Goal: Transaction & Acquisition: Purchase product/service

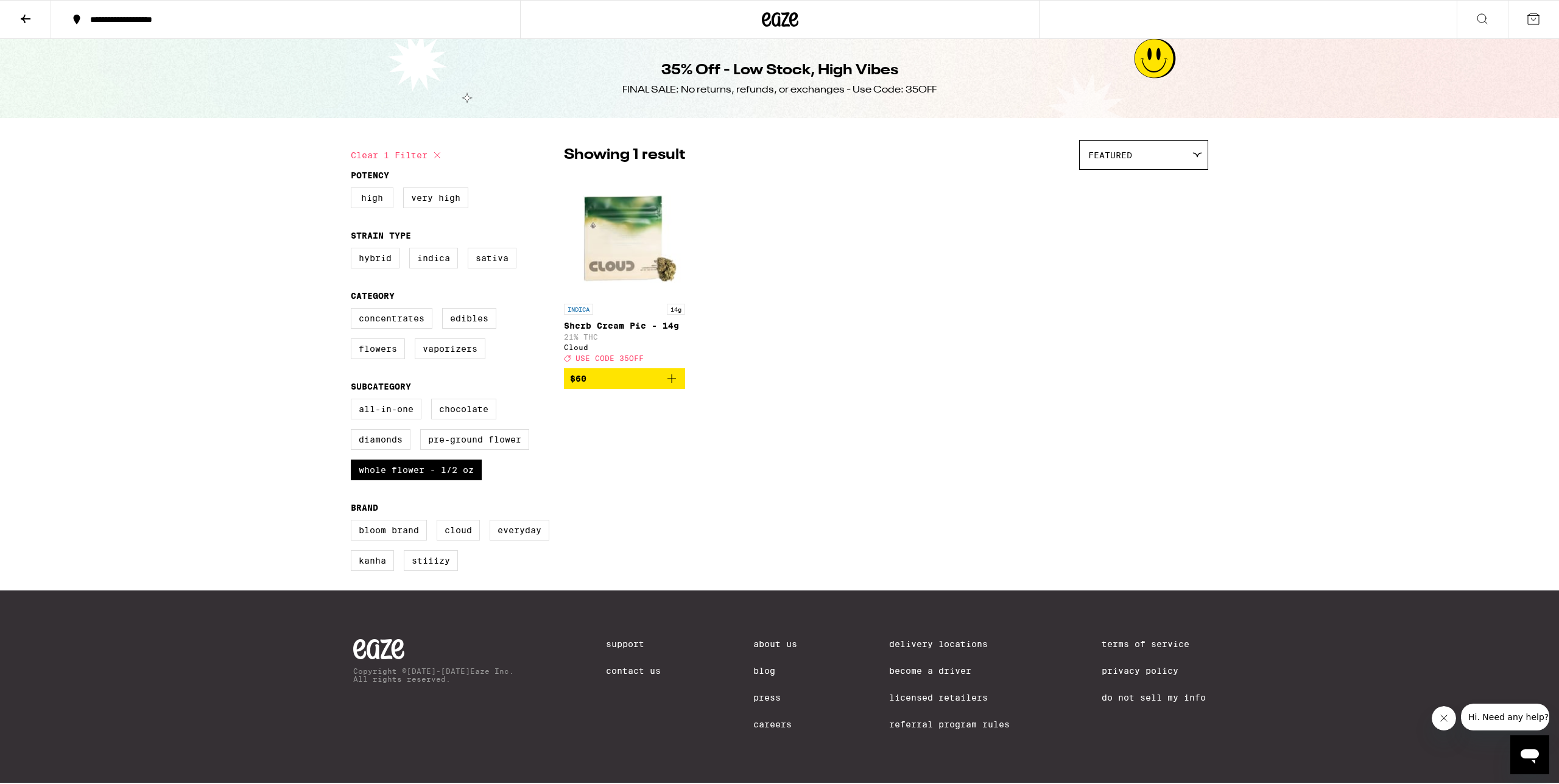
click at [21, 16] on icon at bounding box center [25, 18] width 14 height 14
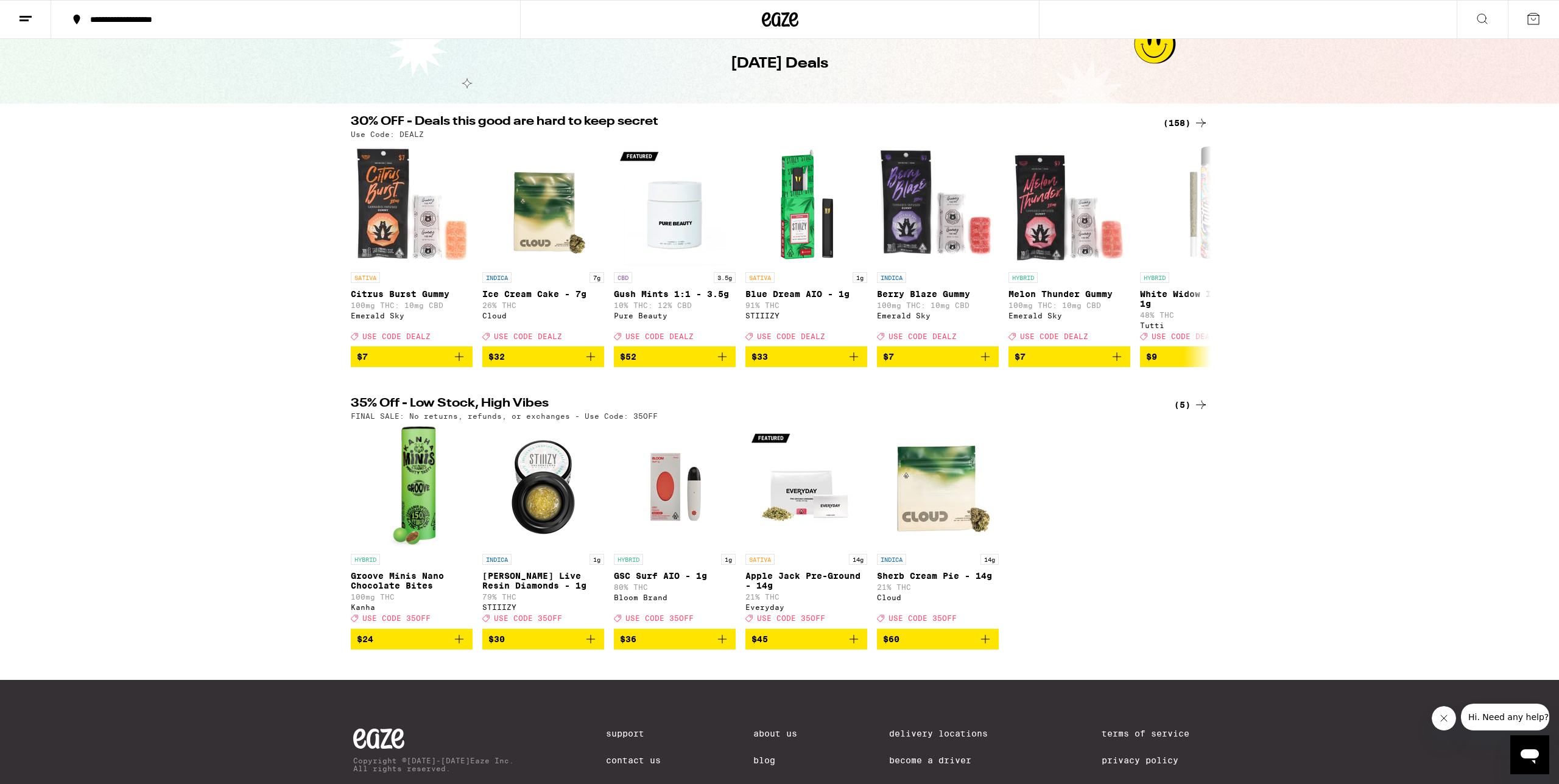
scroll to position [73, 0]
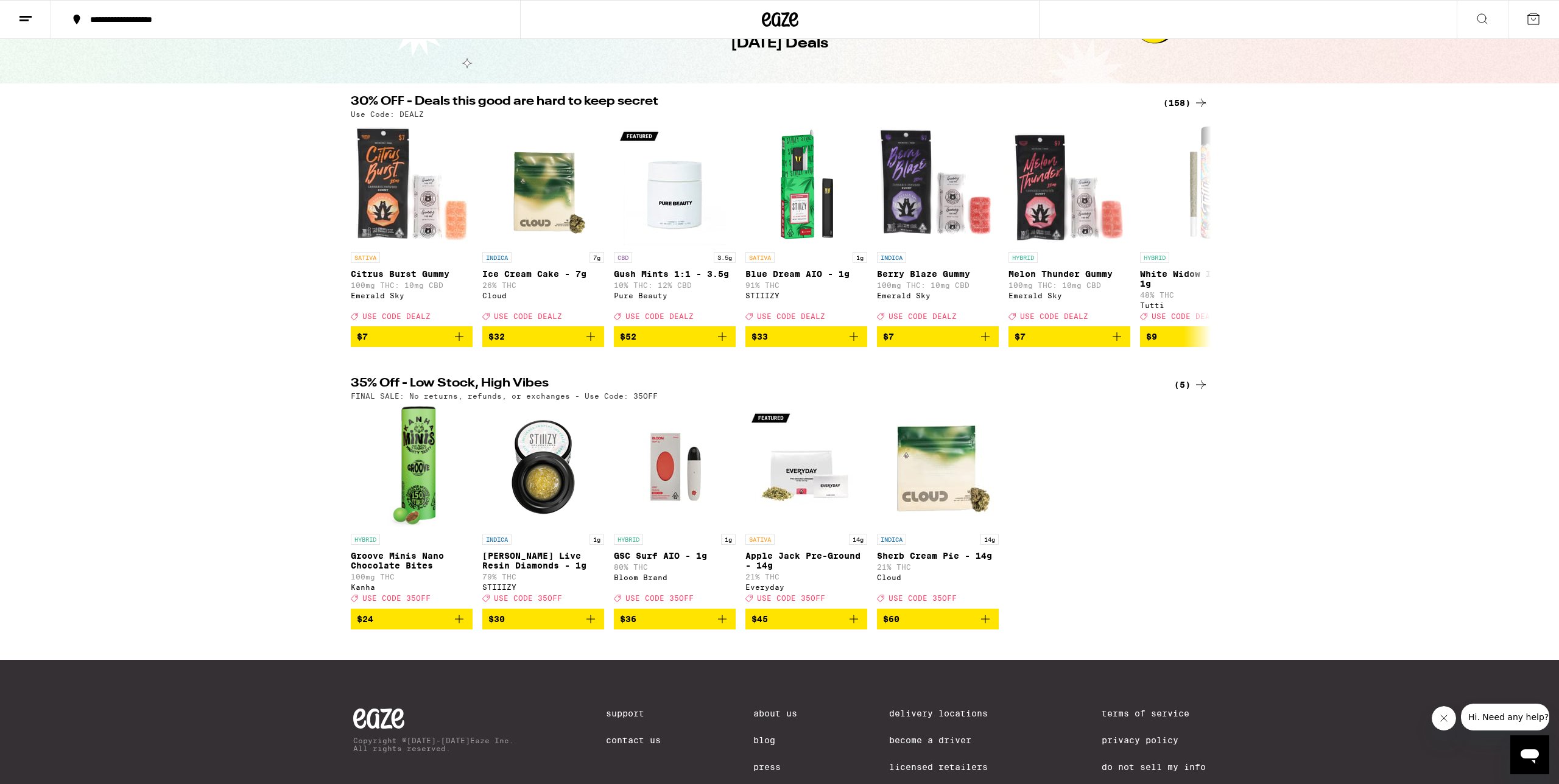
click at [1175, 100] on div "(158)" at bounding box center [1185, 102] width 45 height 14
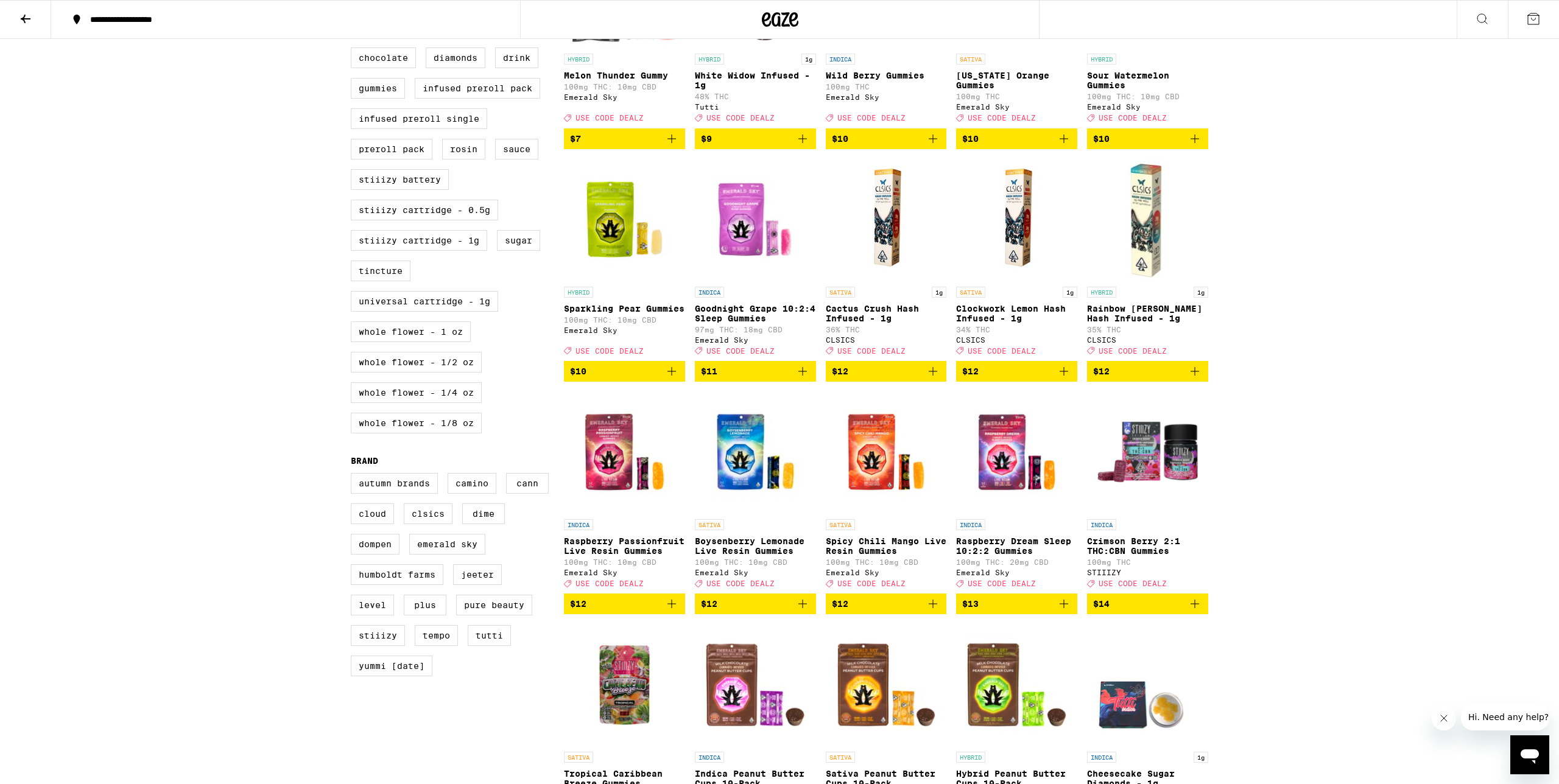
scroll to position [477, 0]
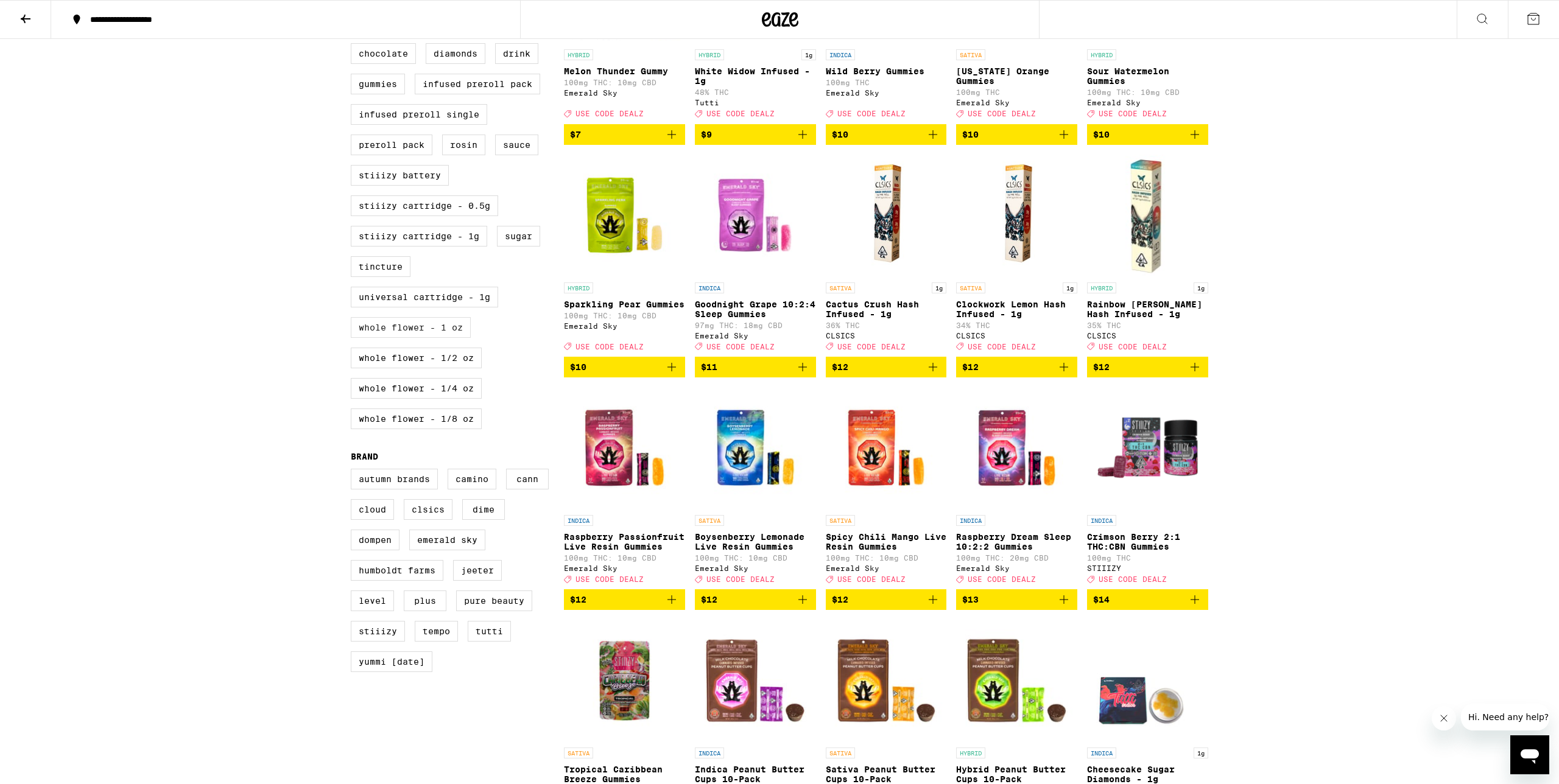
click at [438, 338] on label "Whole Flower - 1 oz" at bounding box center [411, 327] width 120 height 21
click at [353, 15] on input "Whole Flower - 1 oz" at bounding box center [353, 14] width 1 height 1
checkbox input "true"
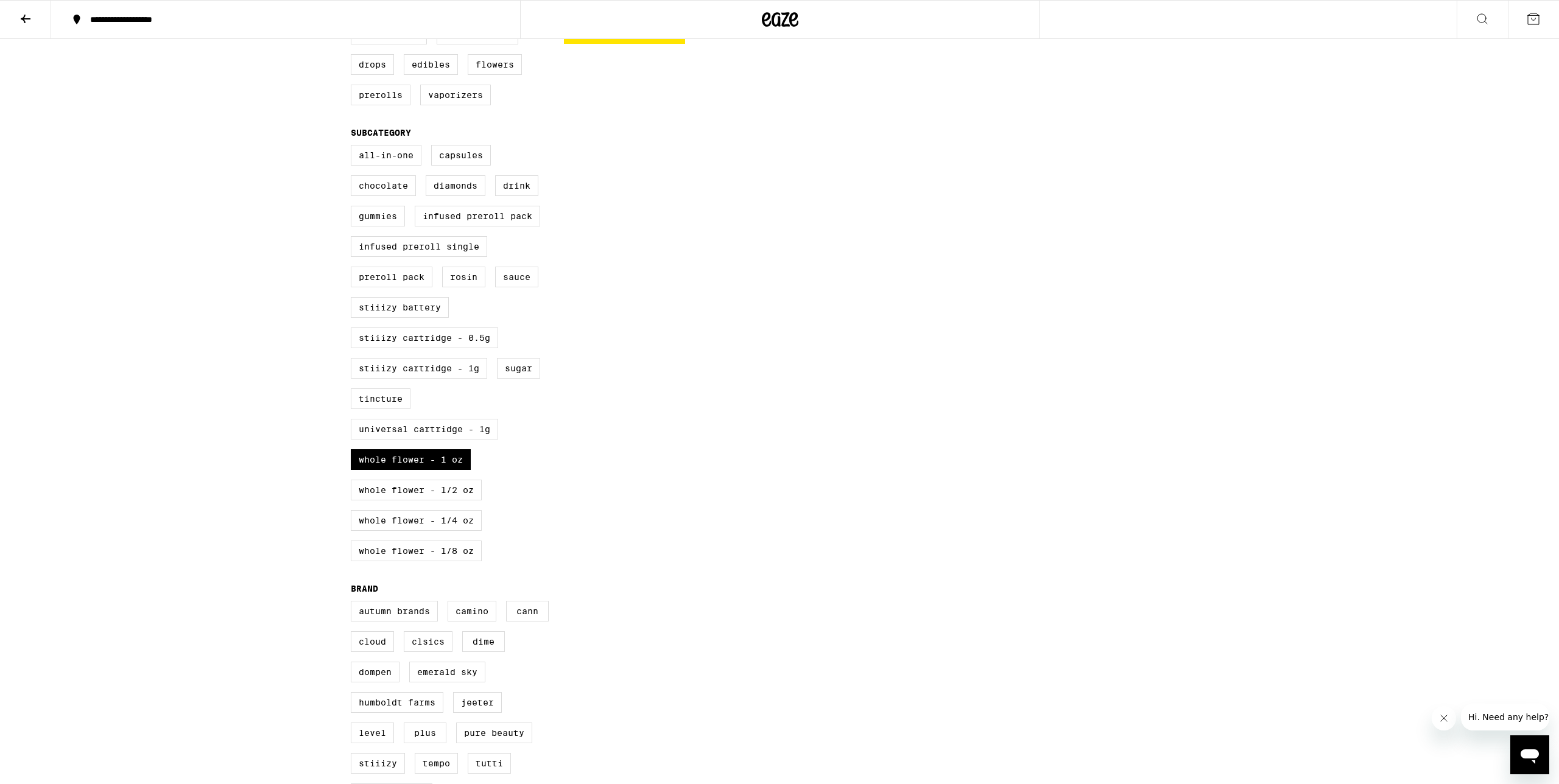
scroll to position [347, 0]
click at [438, 498] on label "Whole Flower - 1/2 oz" at bounding box center [416, 488] width 131 height 21
click at [353, 146] on input "Whole Flower - 1/2 oz" at bounding box center [353, 145] width 1 height 1
checkbox input "true"
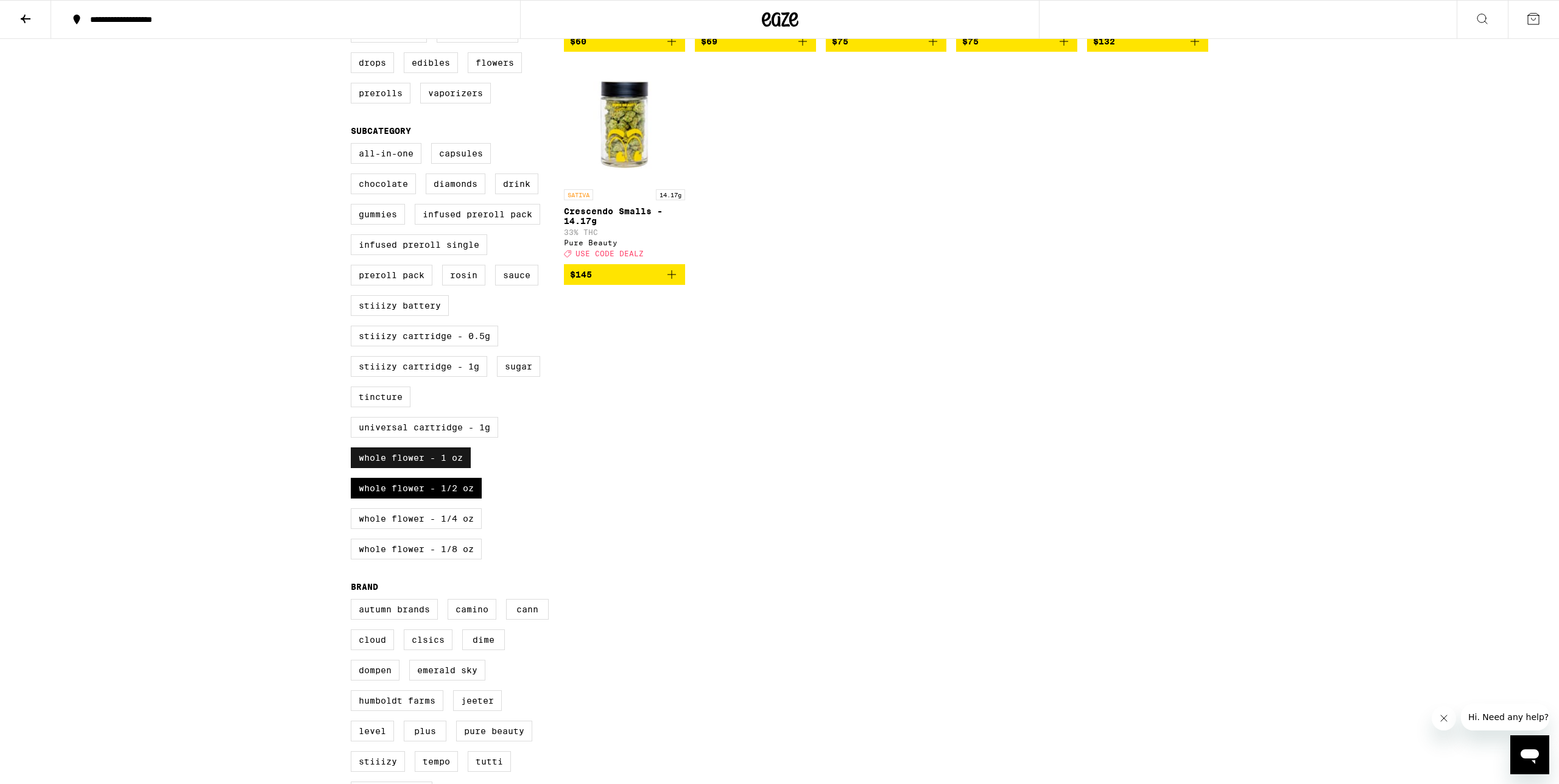
click at [450, 468] on label "Whole Flower - 1 oz" at bounding box center [411, 458] width 120 height 21
click at [353, 146] on input "Whole Flower - 1 oz" at bounding box center [353, 145] width 1 height 1
checkbox input "false"
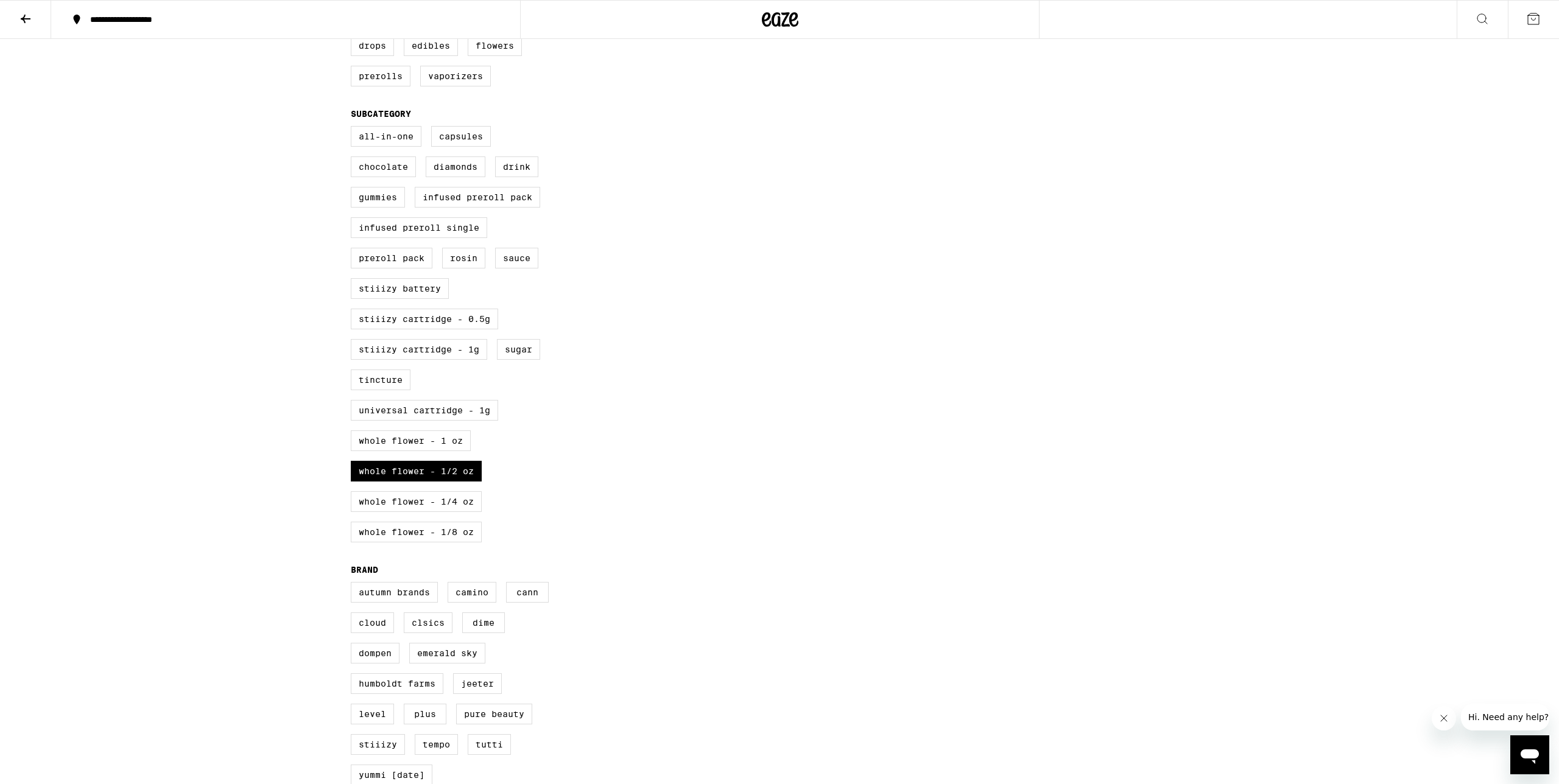
scroll to position [367, 0]
click at [448, 510] on label "Whole Flower - 1/4 oz" at bounding box center [416, 499] width 131 height 21
click at [353, 126] on input "Whole Flower - 1/4 oz" at bounding box center [353, 126] width 1 height 1
checkbox input "true"
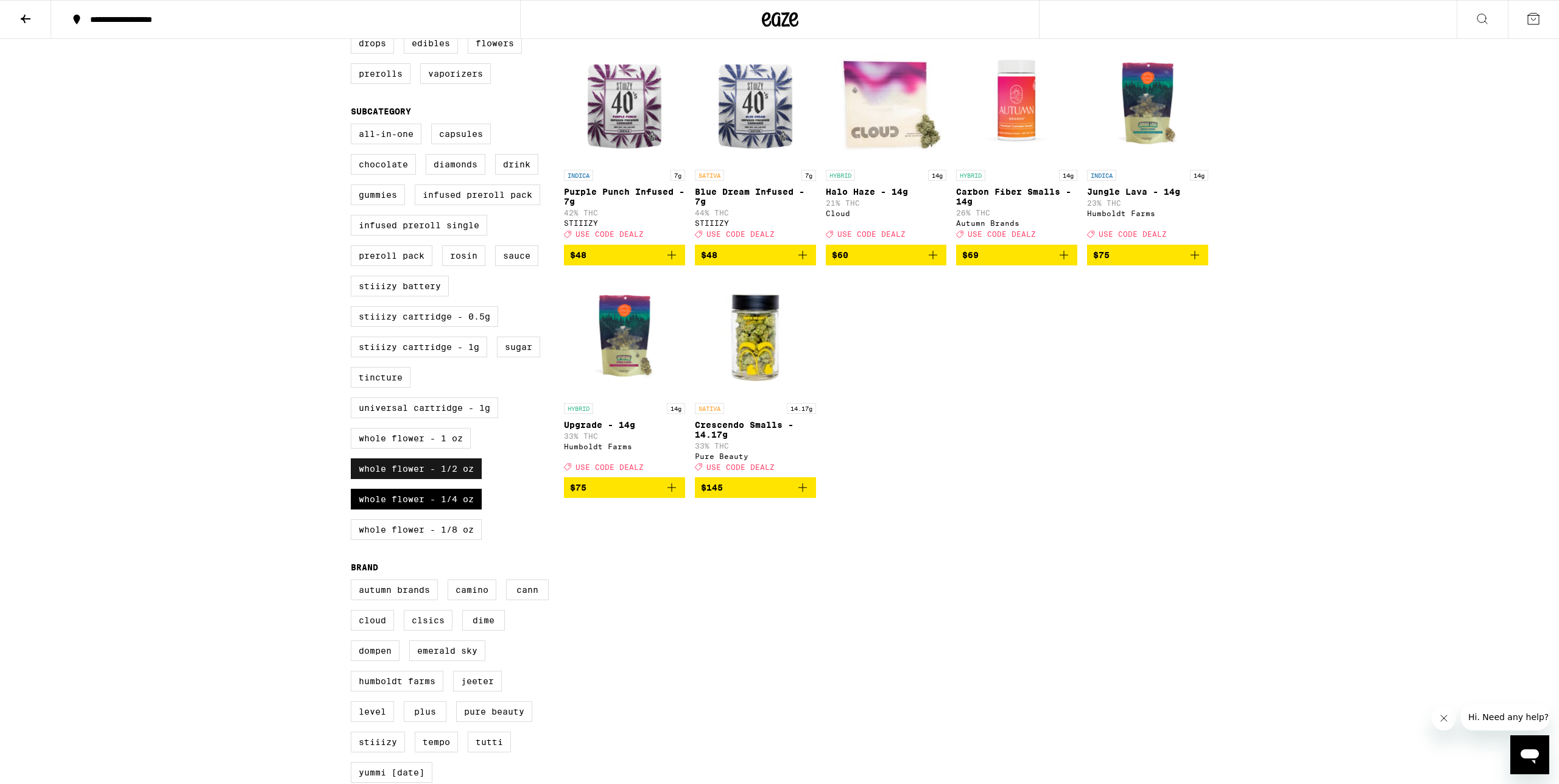
click at [455, 479] on label "Whole Flower - 1/2 oz" at bounding box center [416, 468] width 131 height 21
drag, startPoint x: 454, startPoint y: 500, endPoint x: 466, endPoint y: 500, distance: 12.0
click at [456, 479] on label "Whole Flower - 1/2 oz" at bounding box center [416, 468] width 131 height 21
click at [353, 126] on input "Whole Flower - 1/2 oz" at bounding box center [353, 126] width 1 height 1
checkbox input "false"
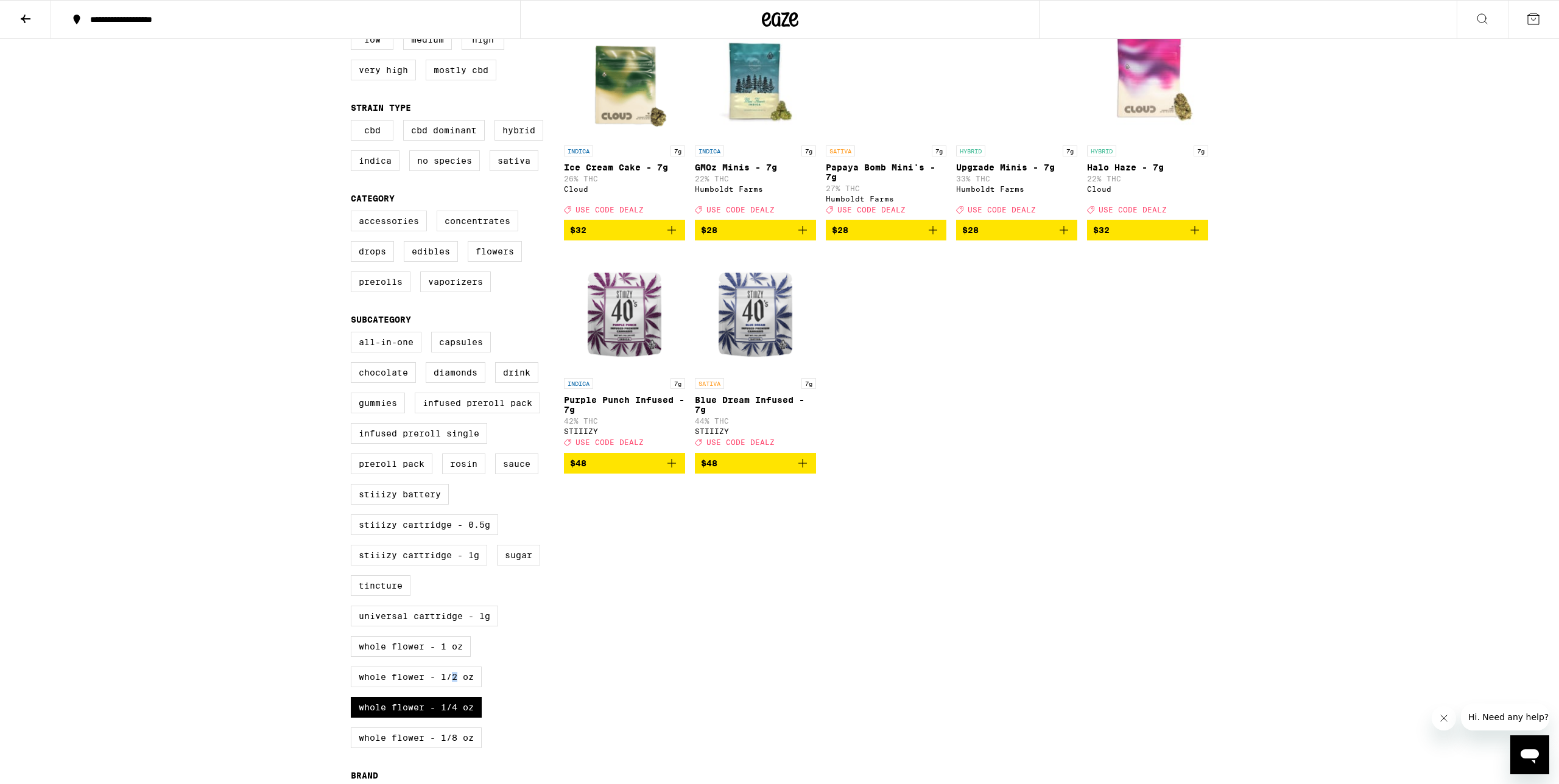
scroll to position [136, 0]
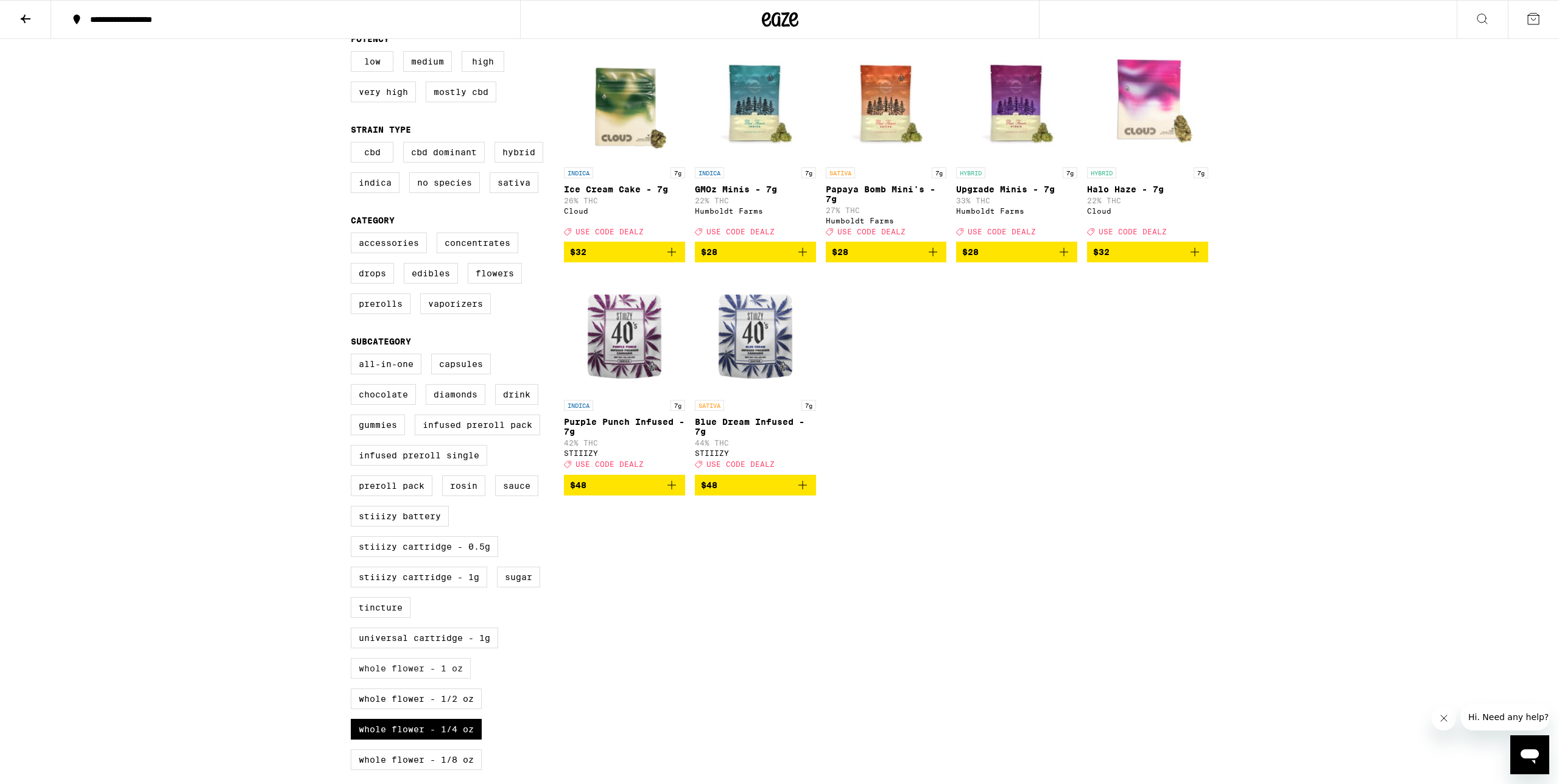
click at [397, 679] on label "Whole Flower - 1 oz" at bounding box center [411, 668] width 120 height 21
click at [353, 356] on input "Whole Flower - 1 oz" at bounding box center [353, 355] width 1 height 1
checkbox input "true"
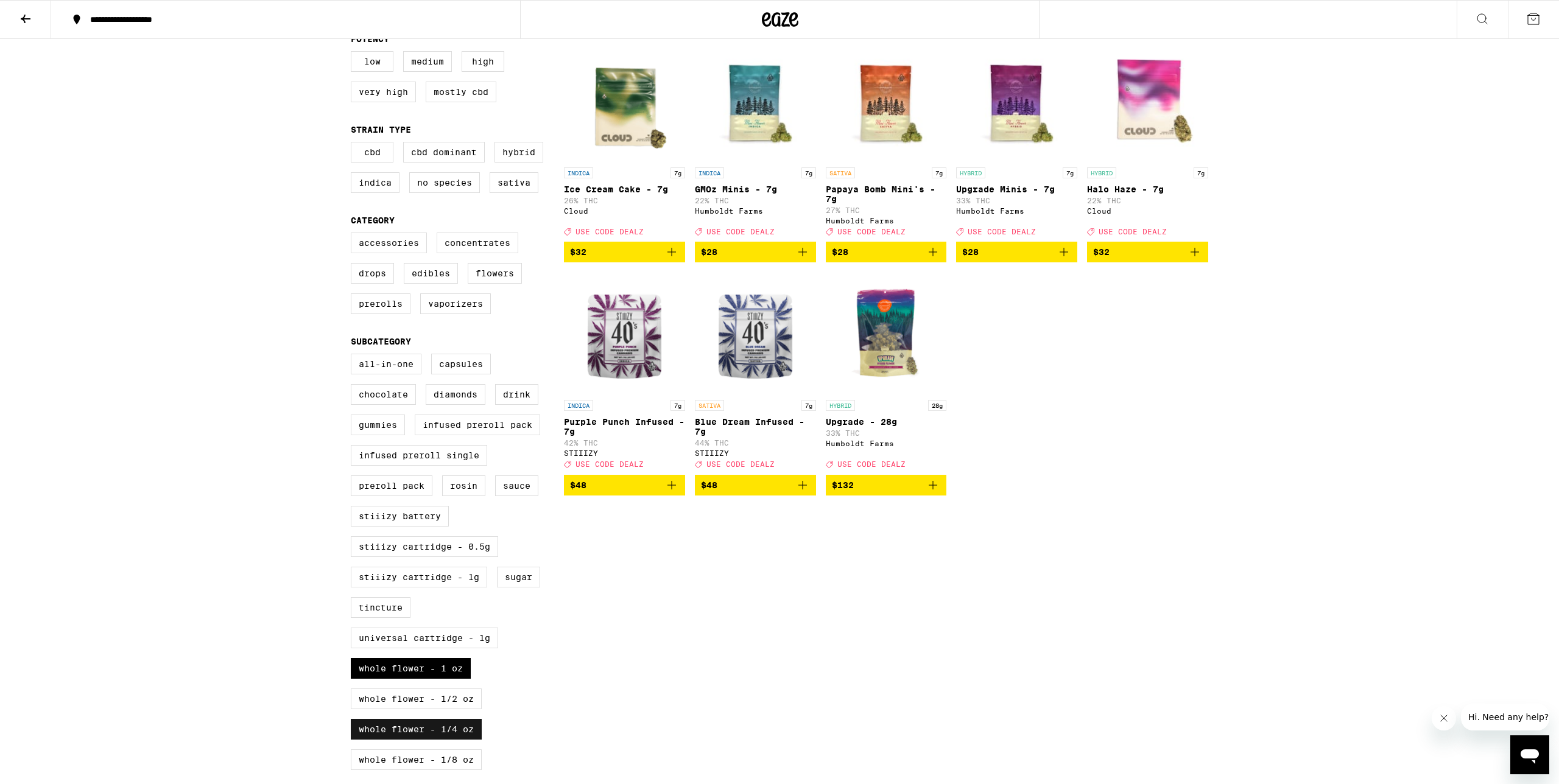
drag, startPoint x: 419, startPoint y: 747, endPoint x: 421, endPoint y: 753, distance: 6.3
click at [419, 739] on label "Whole Flower - 1/4 oz" at bounding box center [416, 729] width 131 height 21
click at [353, 356] on input "Whole Flower - 1/4 oz" at bounding box center [353, 355] width 1 height 1
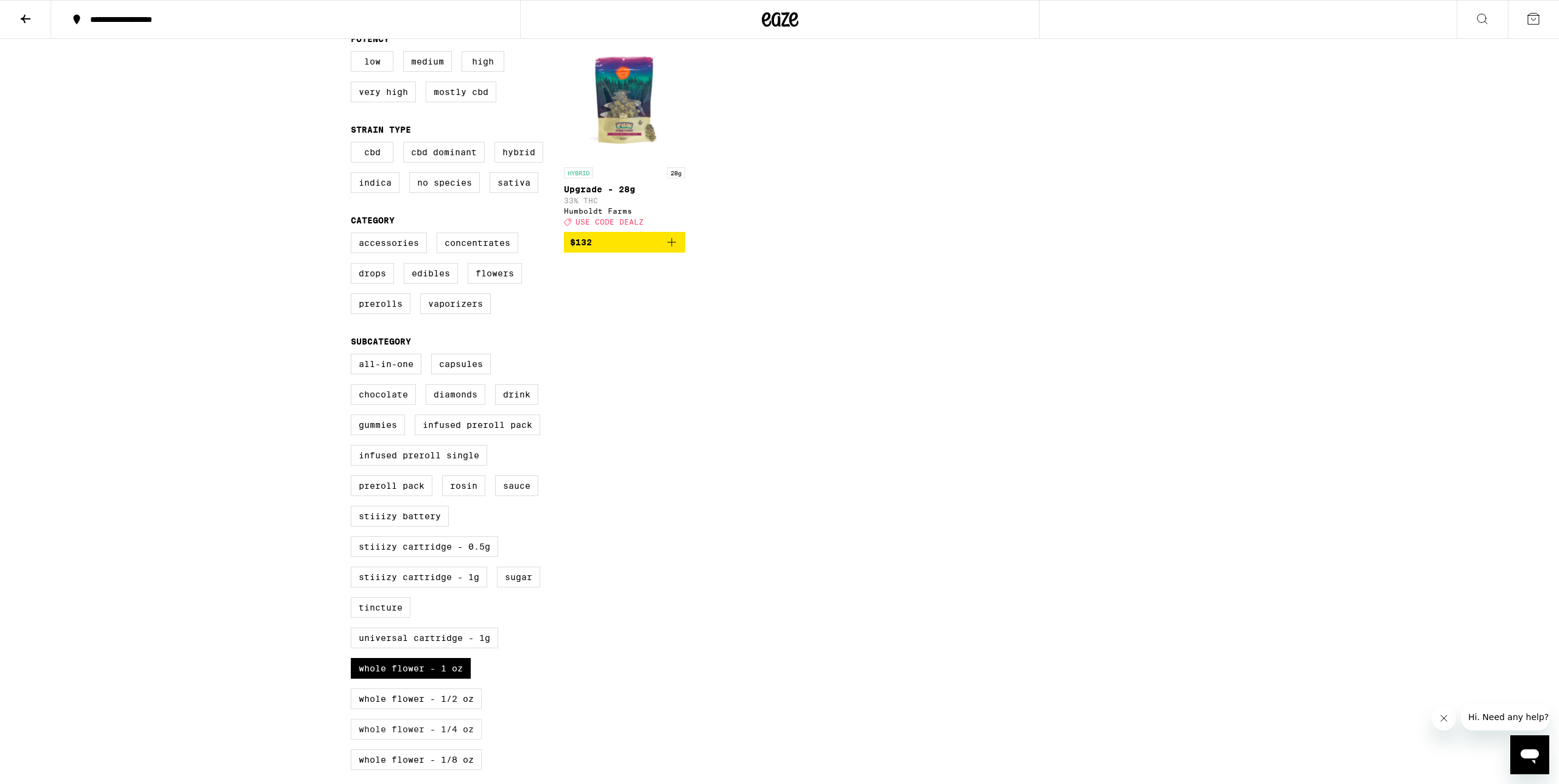
click at [421, 739] on label "Whole Flower - 1/4 oz" at bounding box center [416, 729] width 131 height 21
click at [353, 356] on input "Whole Flower - 1/4 oz" at bounding box center [353, 355] width 1 height 1
checkbox input "true"
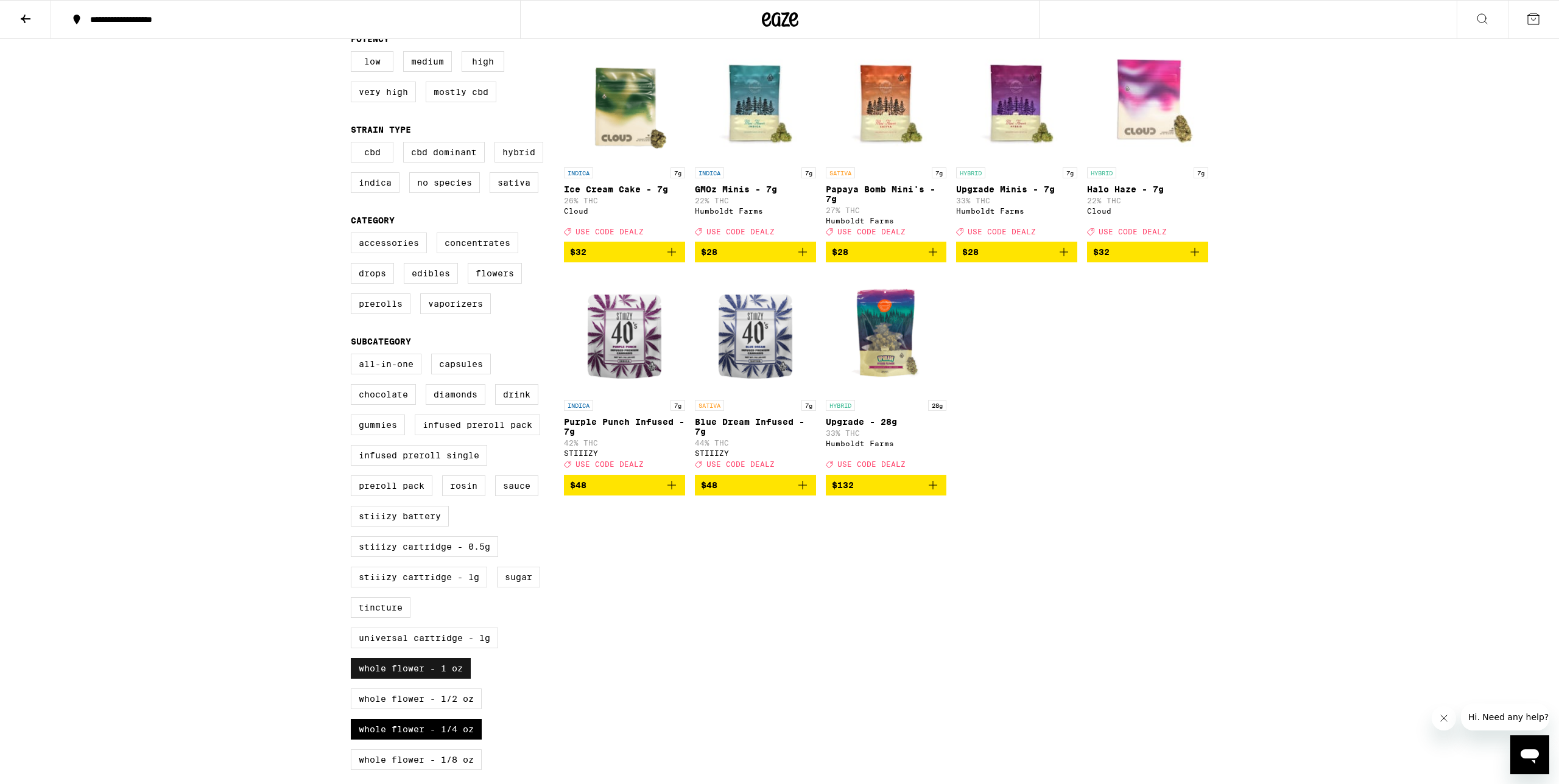
click at [451, 679] on label "Whole Flower - 1 oz" at bounding box center [411, 668] width 120 height 21
click at [353, 356] on input "Whole Flower - 1 oz" at bounding box center [353, 355] width 1 height 1
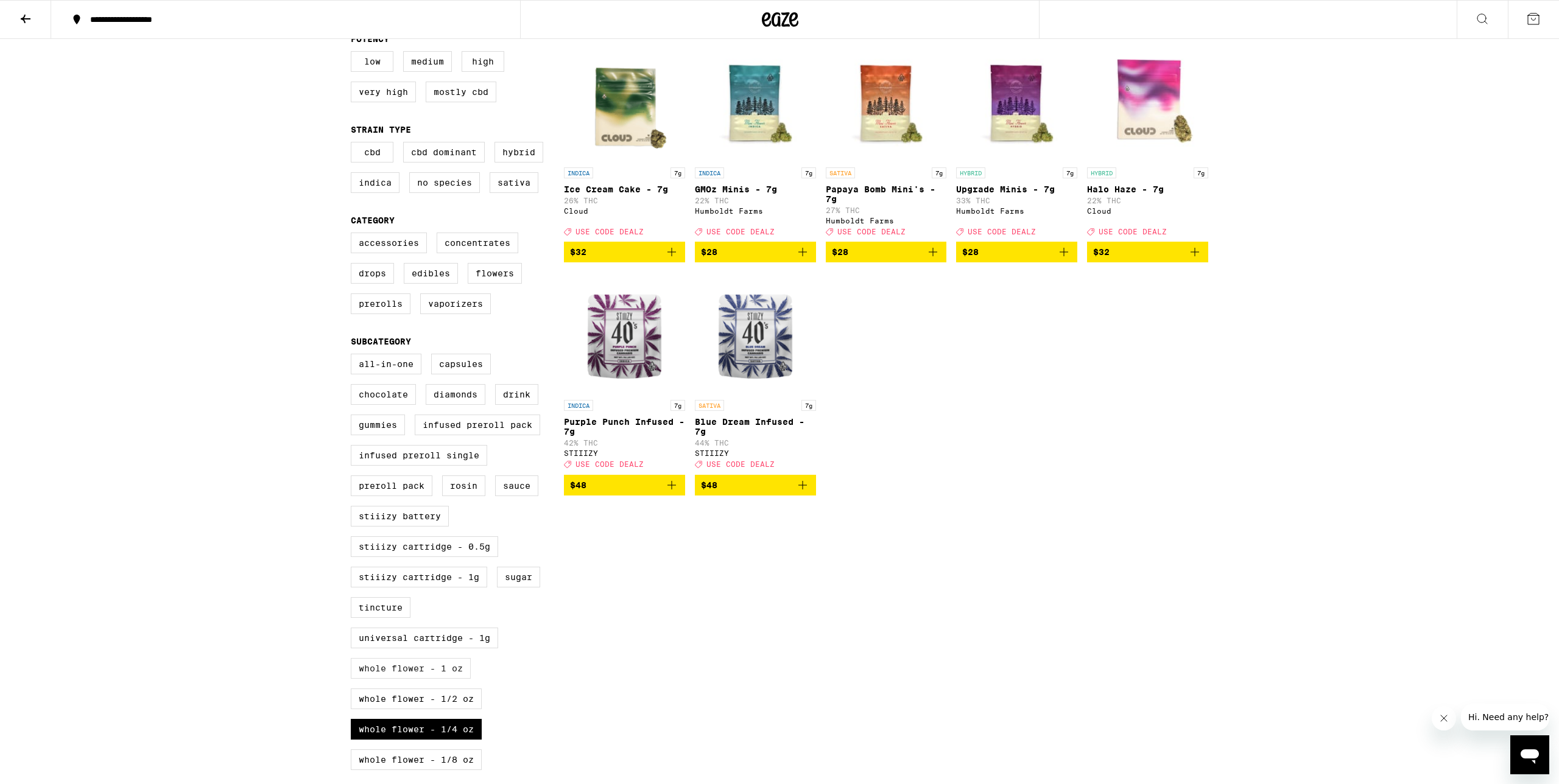
click at [450, 679] on label "Whole Flower - 1 oz" at bounding box center [411, 668] width 120 height 21
click at [353, 356] on input "Whole Flower - 1 oz" at bounding box center [353, 355] width 1 height 1
checkbox input "true"
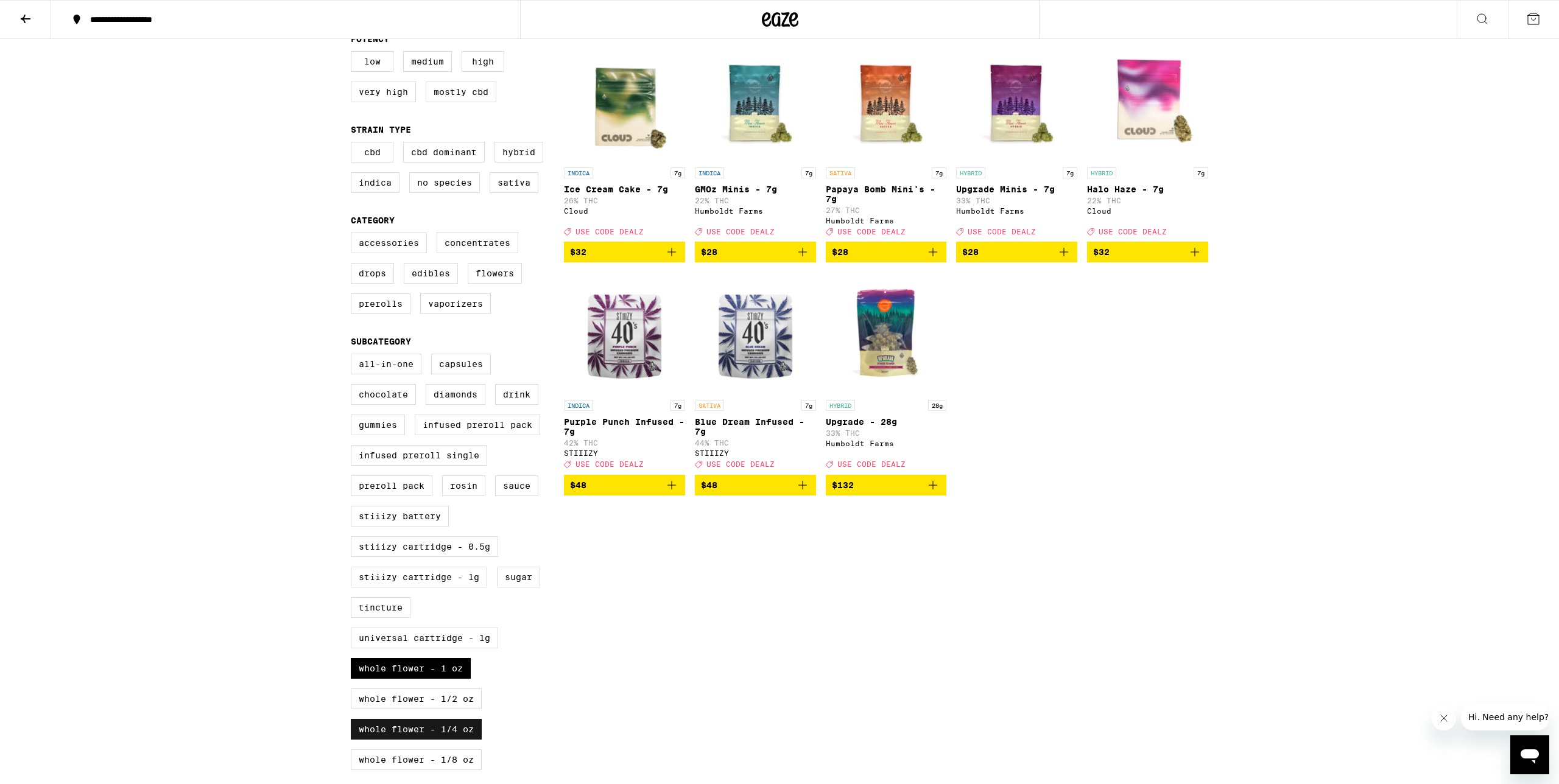
click at [467, 739] on label "Whole Flower - 1/4 oz" at bounding box center [416, 729] width 131 height 21
click at [353, 356] on input "Whole Flower - 1/4 oz" at bounding box center [353, 355] width 1 height 1
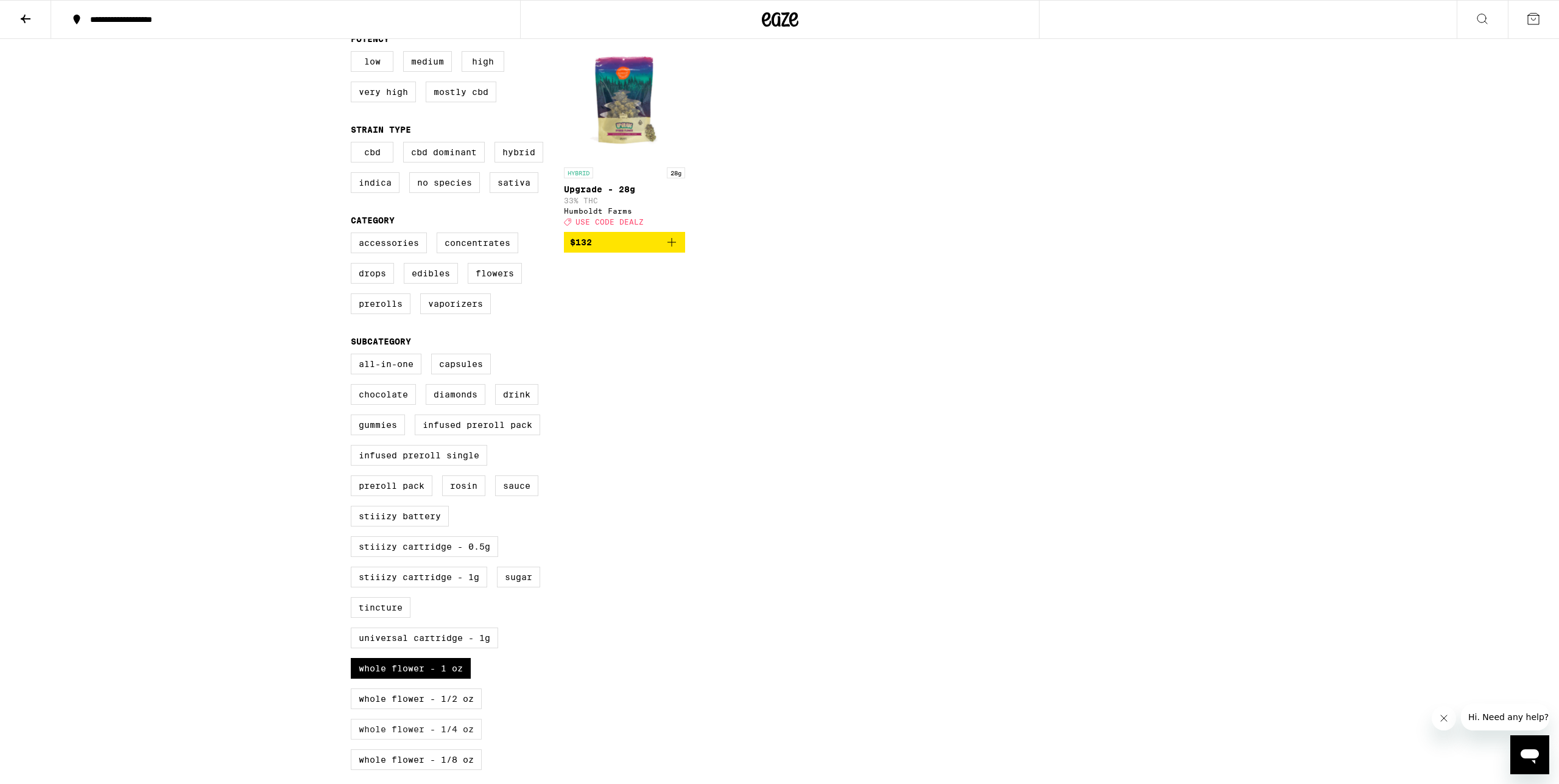
click at [441, 739] on label "Whole Flower - 1/4 oz" at bounding box center [416, 729] width 131 height 21
click at [353, 356] on input "Whole Flower - 1/4 oz" at bounding box center [353, 355] width 1 height 1
checkbox input "true"
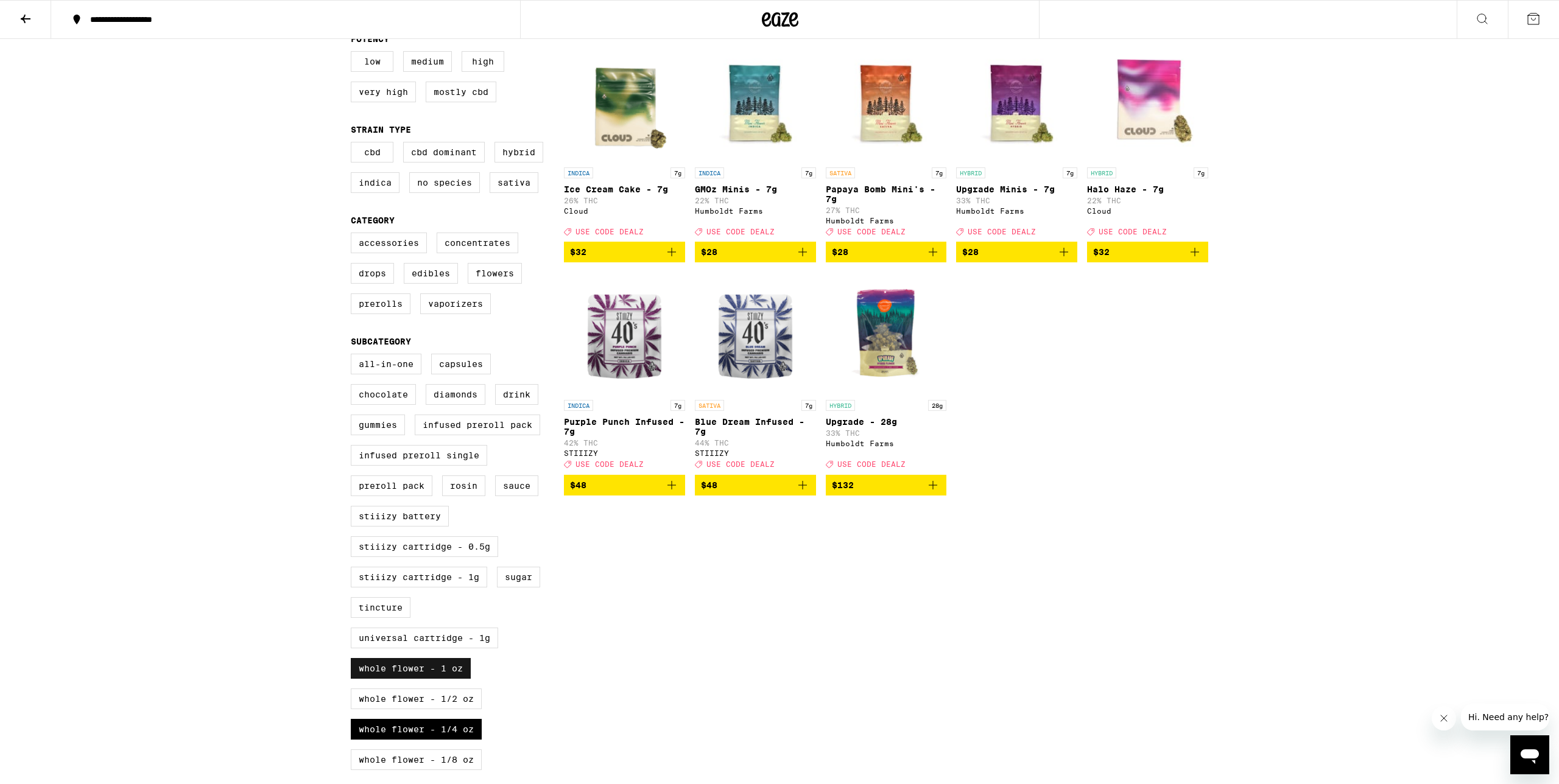
click at [451, 679] on label "Whole Flower - 1 oz" at bounding box center [411, 668] width 120 height 21
click at [353, 356] on input "Whole Flower - 1 oz" at bounding box center [353, 355] width 1 height 1
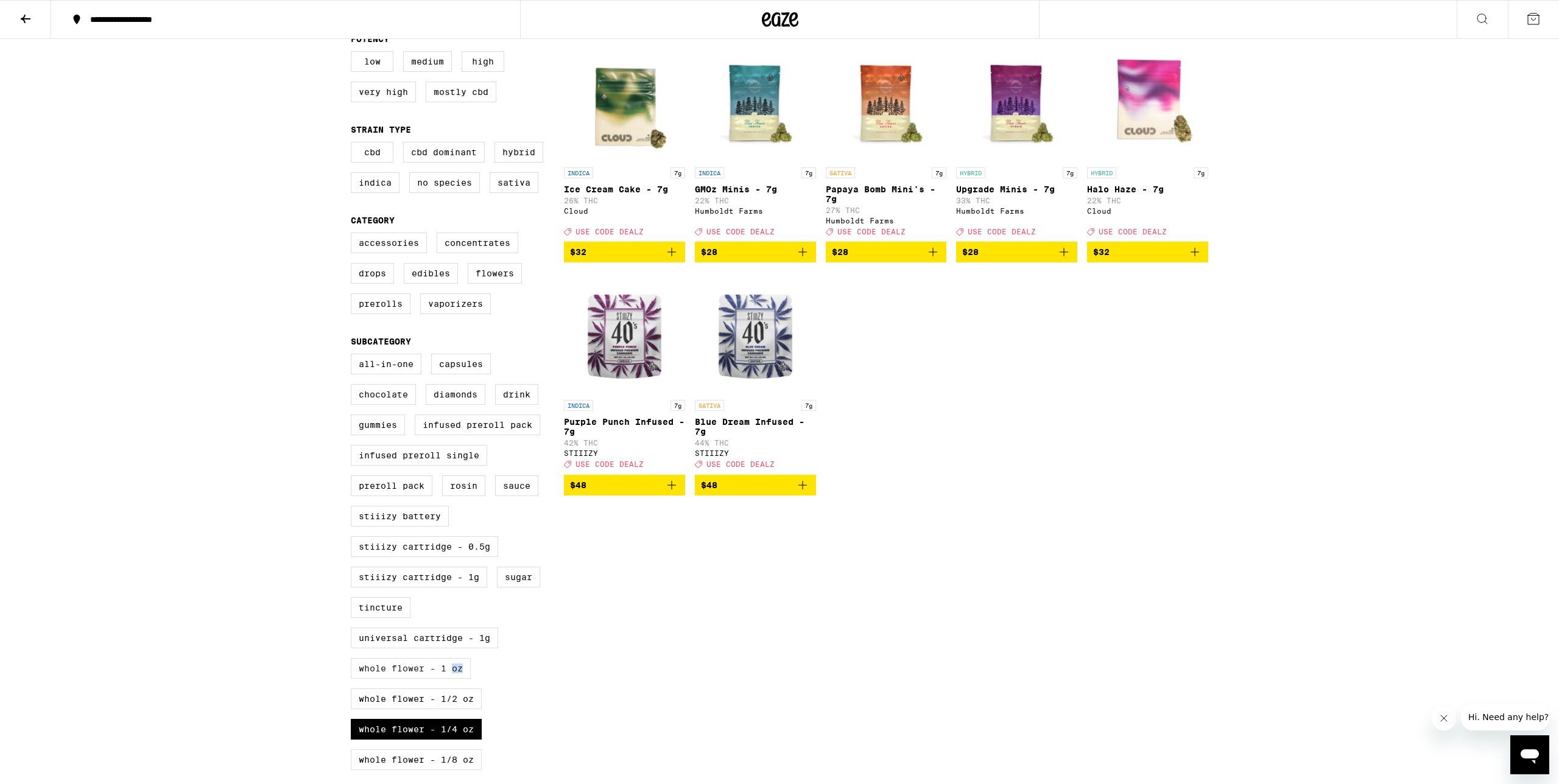
click at [461, 679] on label "Whole Flower - 1 oz" at bounding box center [411, 668] width 120 height 21
click at [353, 356] on input "Whole Flower - 1 oz" at bounding box center [353, 355] width 1 height 1
checkbox input "true"
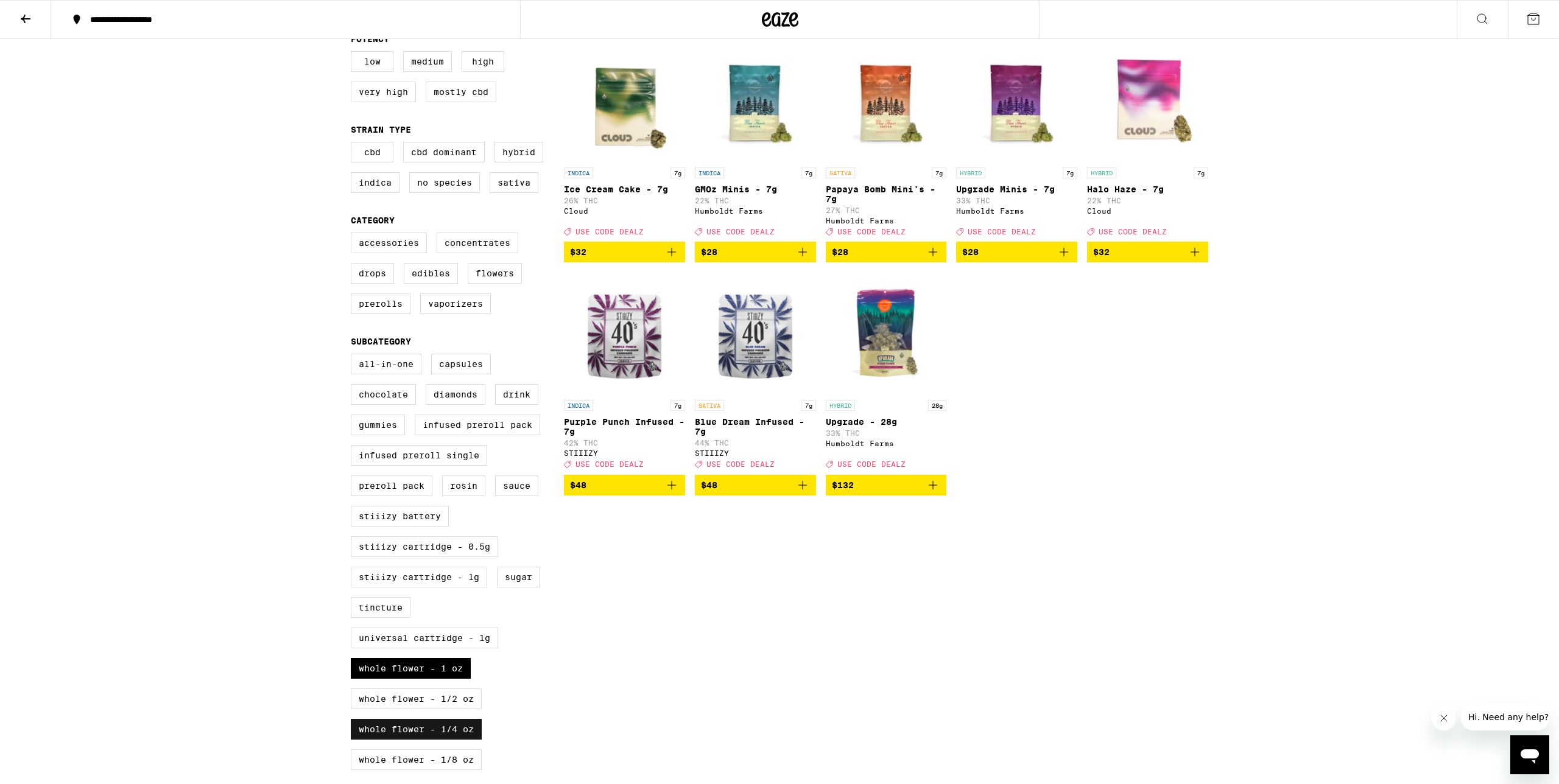
click at [455, 739] on label "Whole Flower - 1/4 oz" at bounding box center [416, 729] width 131 height 21
click at [353, 356] on input "Whole Flower - 1/4 oz" at bounding box center [353, 355] width 1 height 1
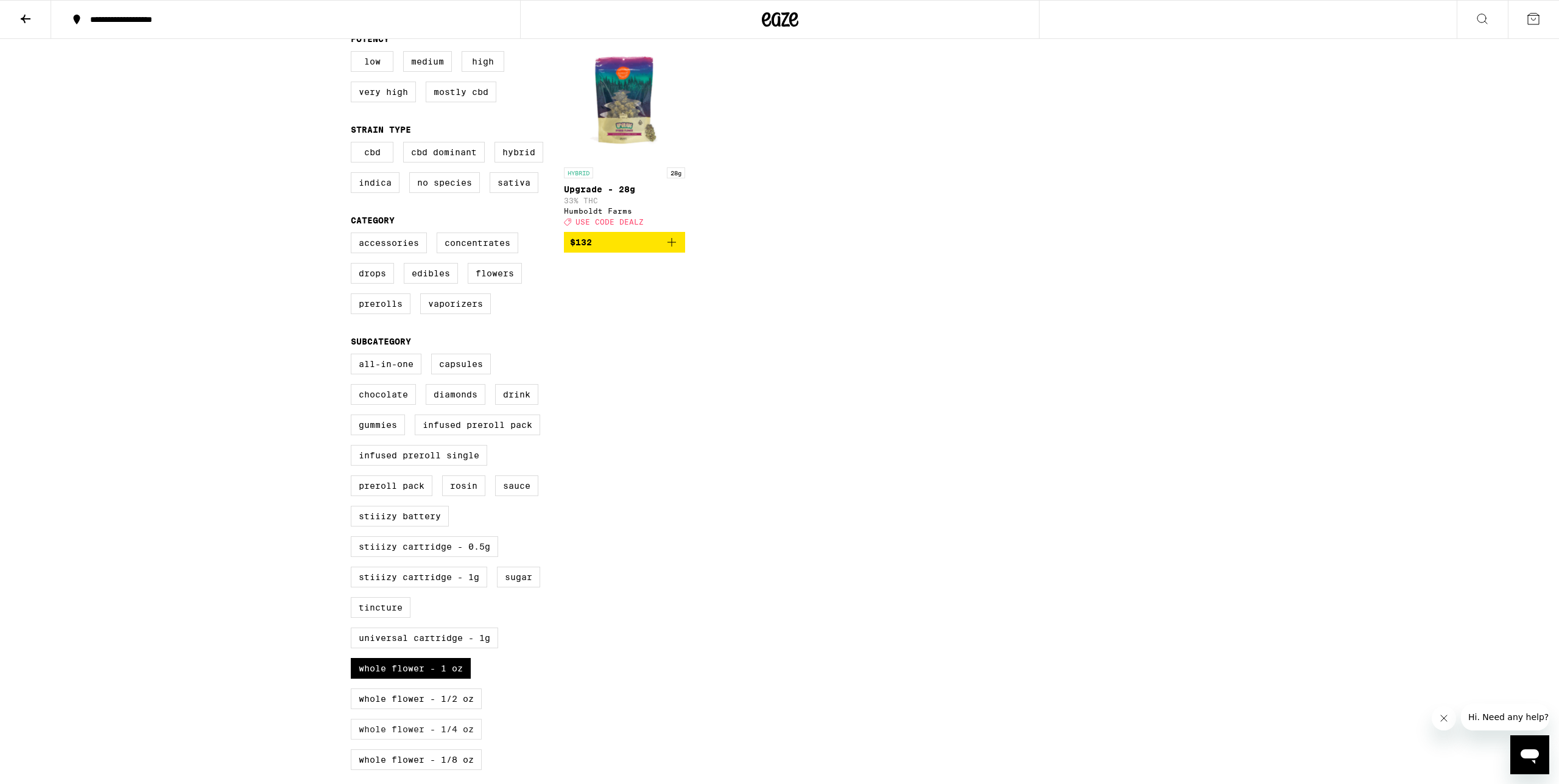
click at [455, 739] on label "Whole Flower - 1/4 oz" at bounding box center [416, 729] width 131 height 21
click at [353, 356] on input "Whole Flower - 1/4 oz" at bounding box center [353, 355] width 1 height 1
checkbox input "true"
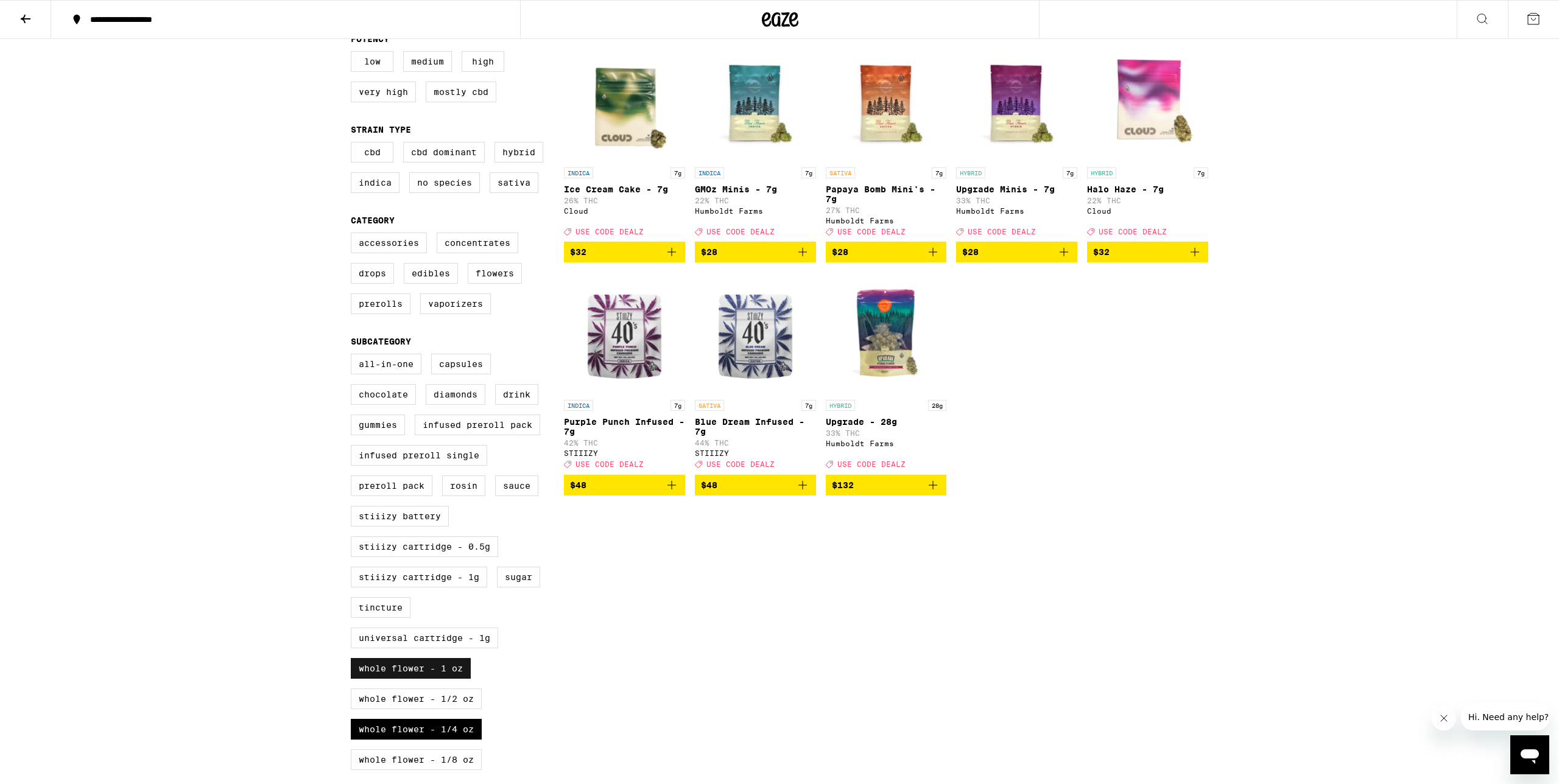
click at [454, 679] on label "Whole Flower - 1 oz" at bounding box center [411, 668] width 120 height 21
click at [353, 356] on input "Whole Flower - 1 oz" at bounding box center [353, 355] width 1 height 1
checkbox input "false"
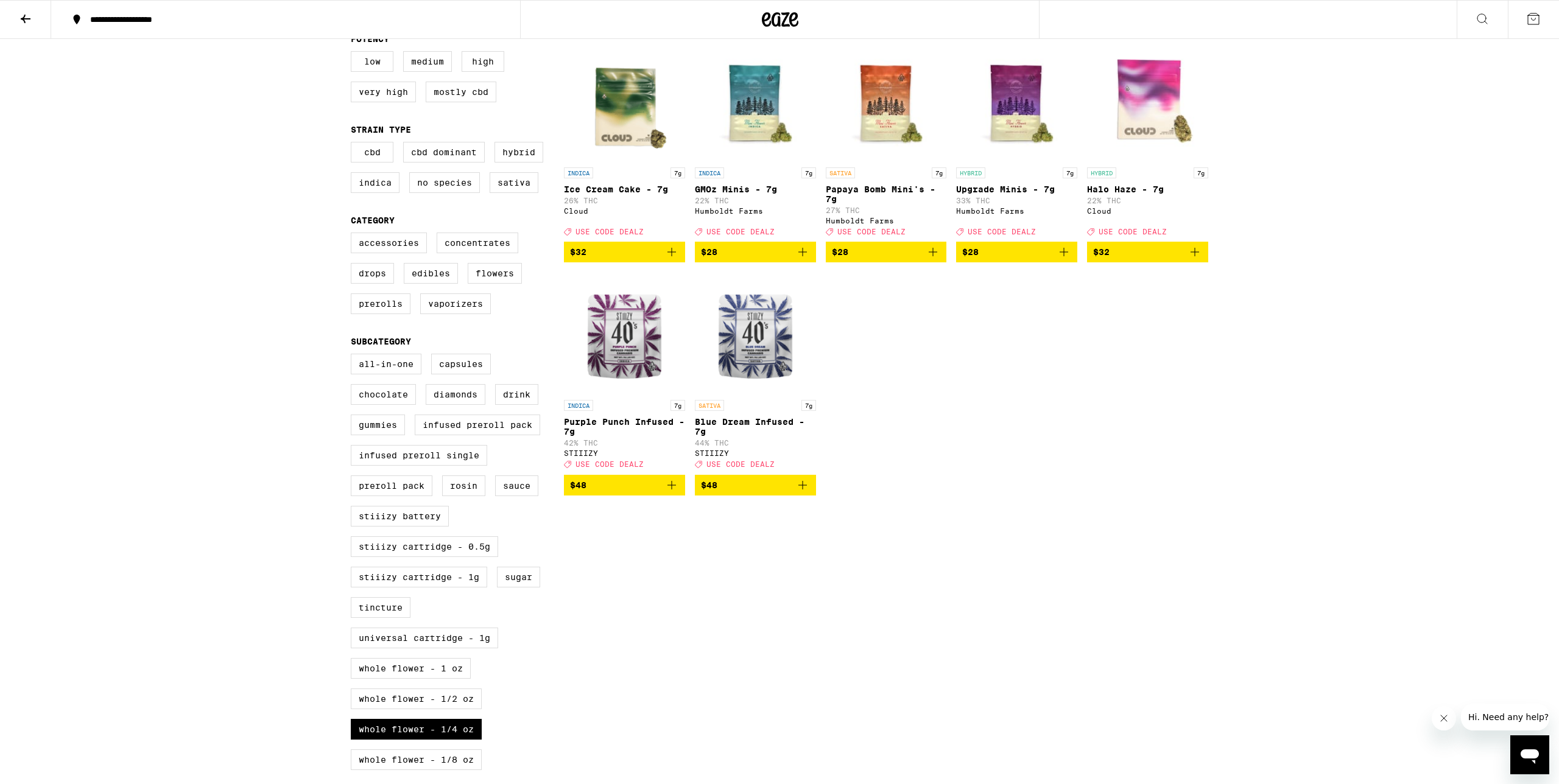
click at [964, 305] on div "INDICA 7g Ice Cream Cake - 7g 26% THC Cloud Deal Created with Sketch. USE CODE …" at bounding box center [886, 267] width 644 height 456
click at [932, 259] on icon "Add to bag" at bounding box center [932, 252] width 14 height 14
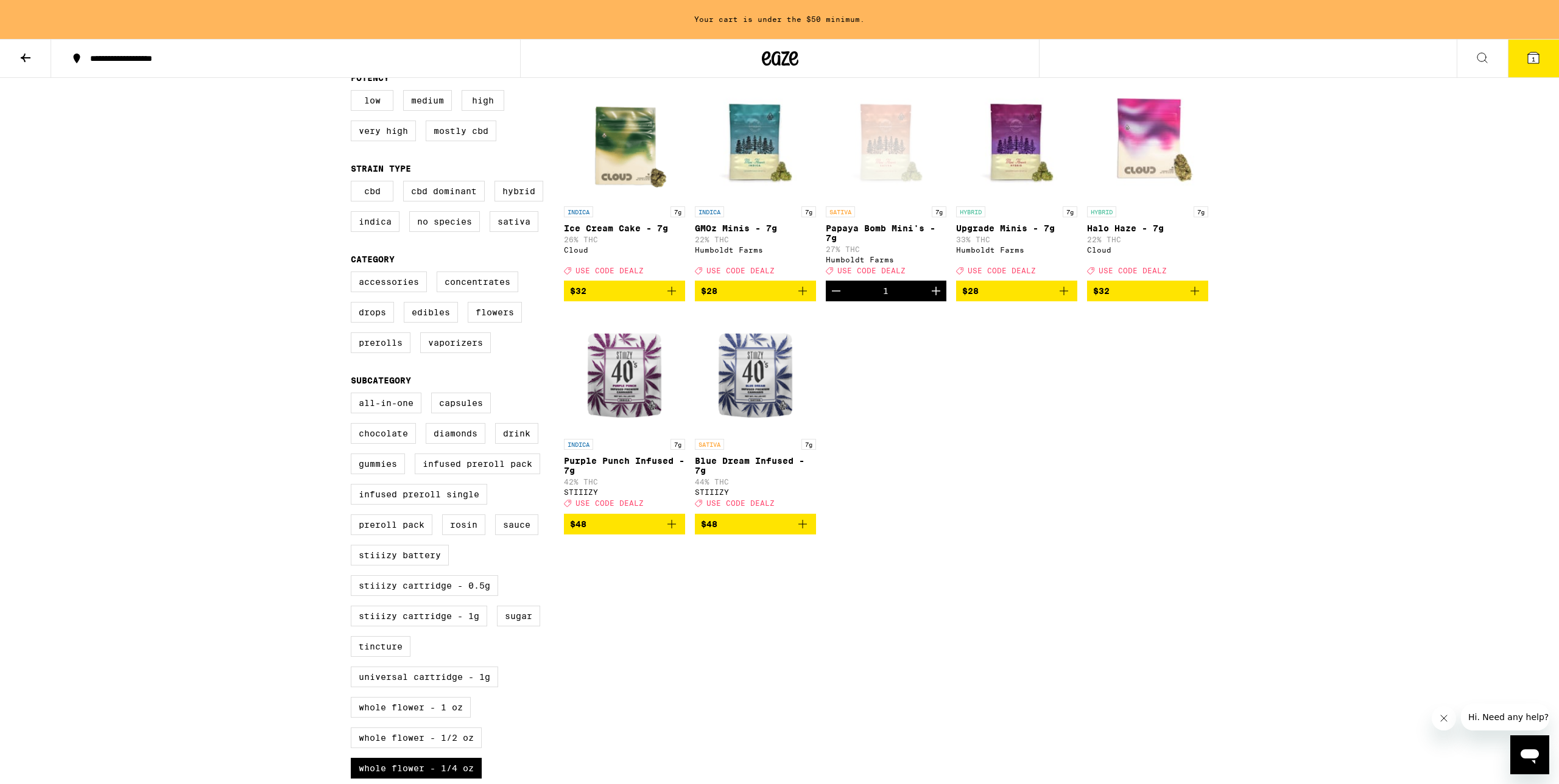
scroll to position [175, 0]
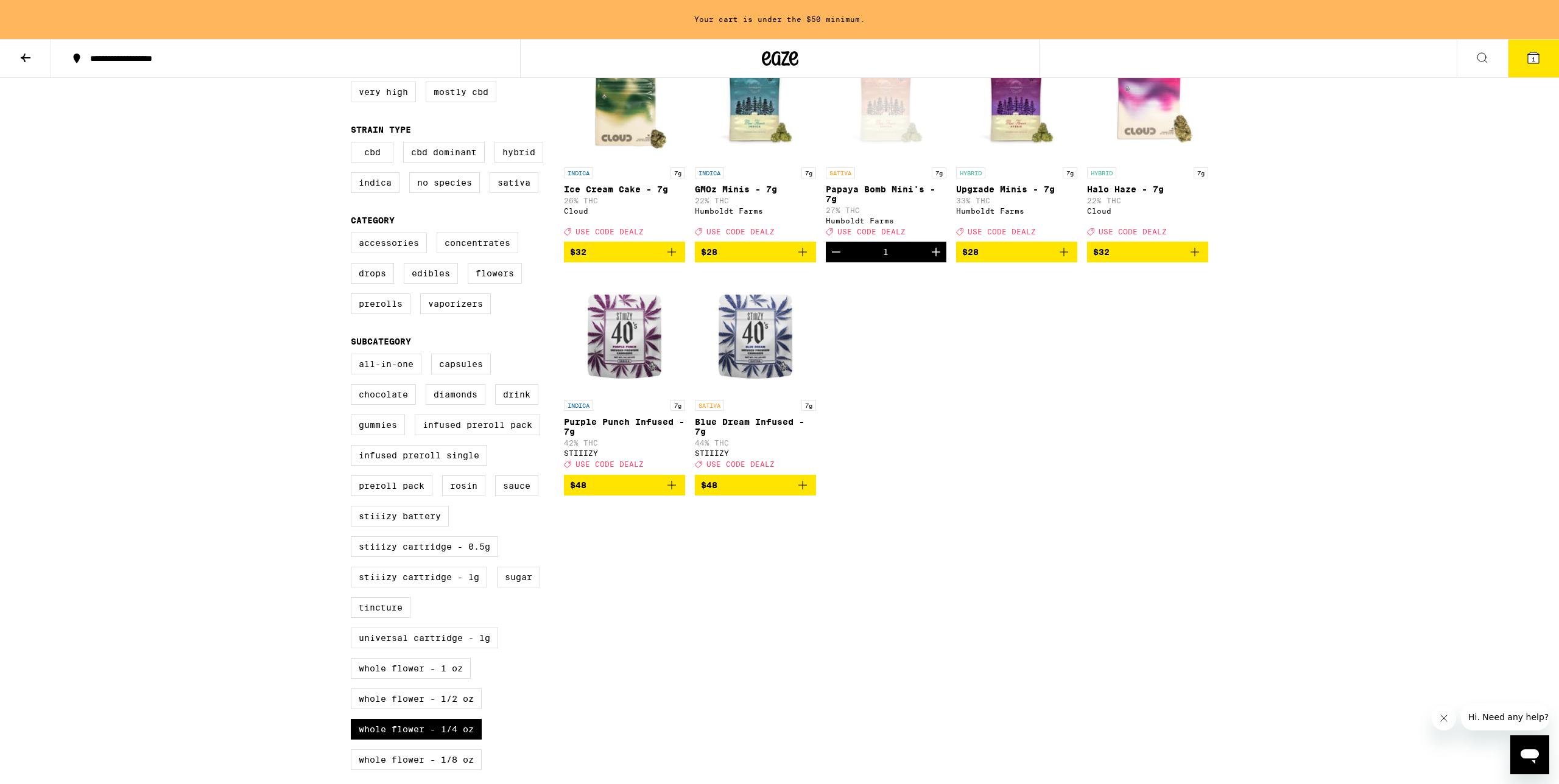
click at [1065, 259] on icon "Add to bag" at bounding box center [1064, 252] width 14 height 14
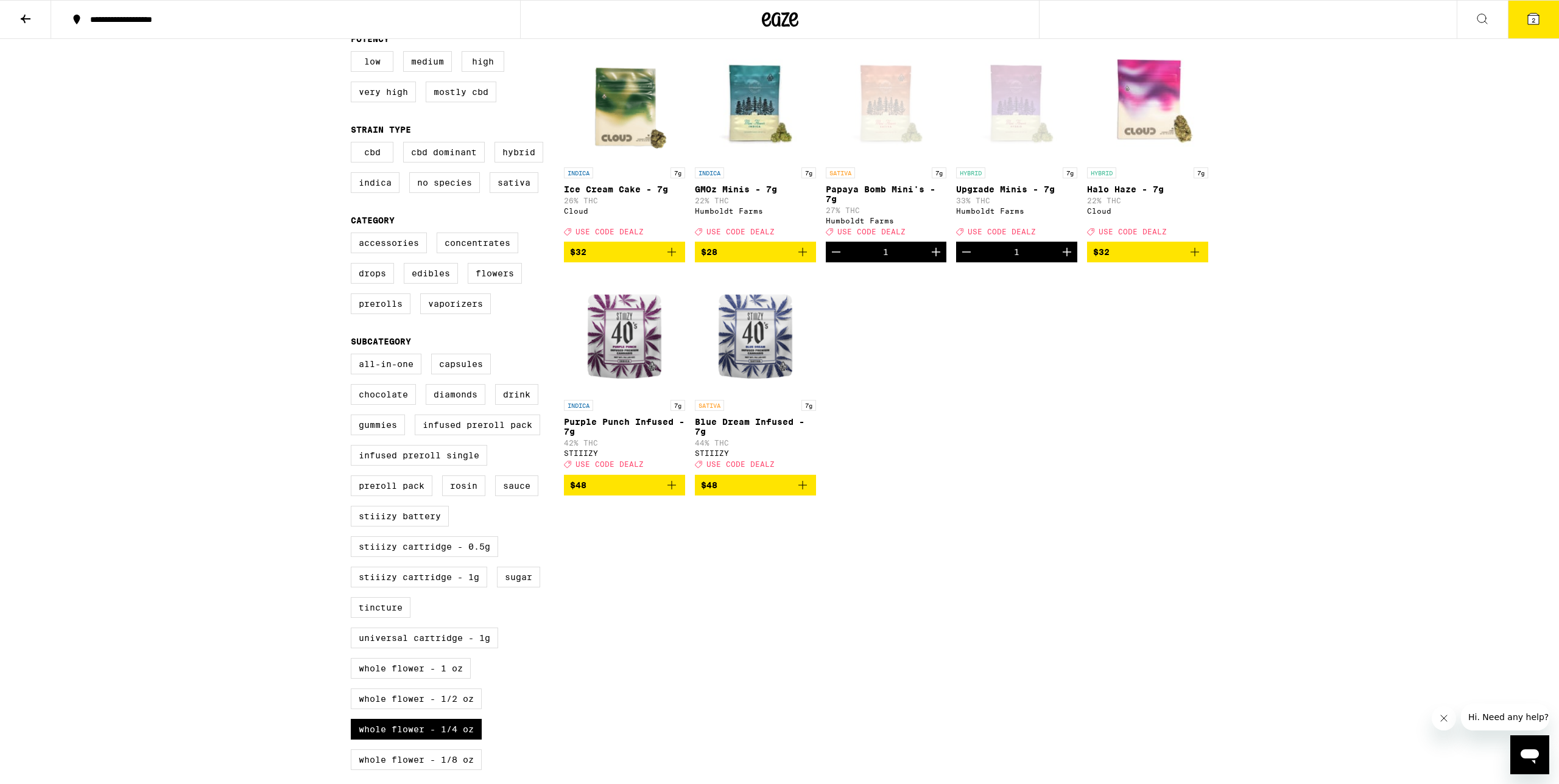
click at [932, 259] on icon "Increment" at bounding box center [936, 252] width 14 height 14
click at [1065, 259] on icon "Increment" at bounding box center [1066, 252] width 14 height 14
drag, startPoint x: 1416, startPoint y: 182, endPoint x: 1506, endPoint y: 87, distance: 130.9
click at [1419, 180] on div "**********" at bounding box center [779, 544] width 1559 height 1361
click at [1537, 23] on icon at bounding box center [1533, 18] width 11 height 11
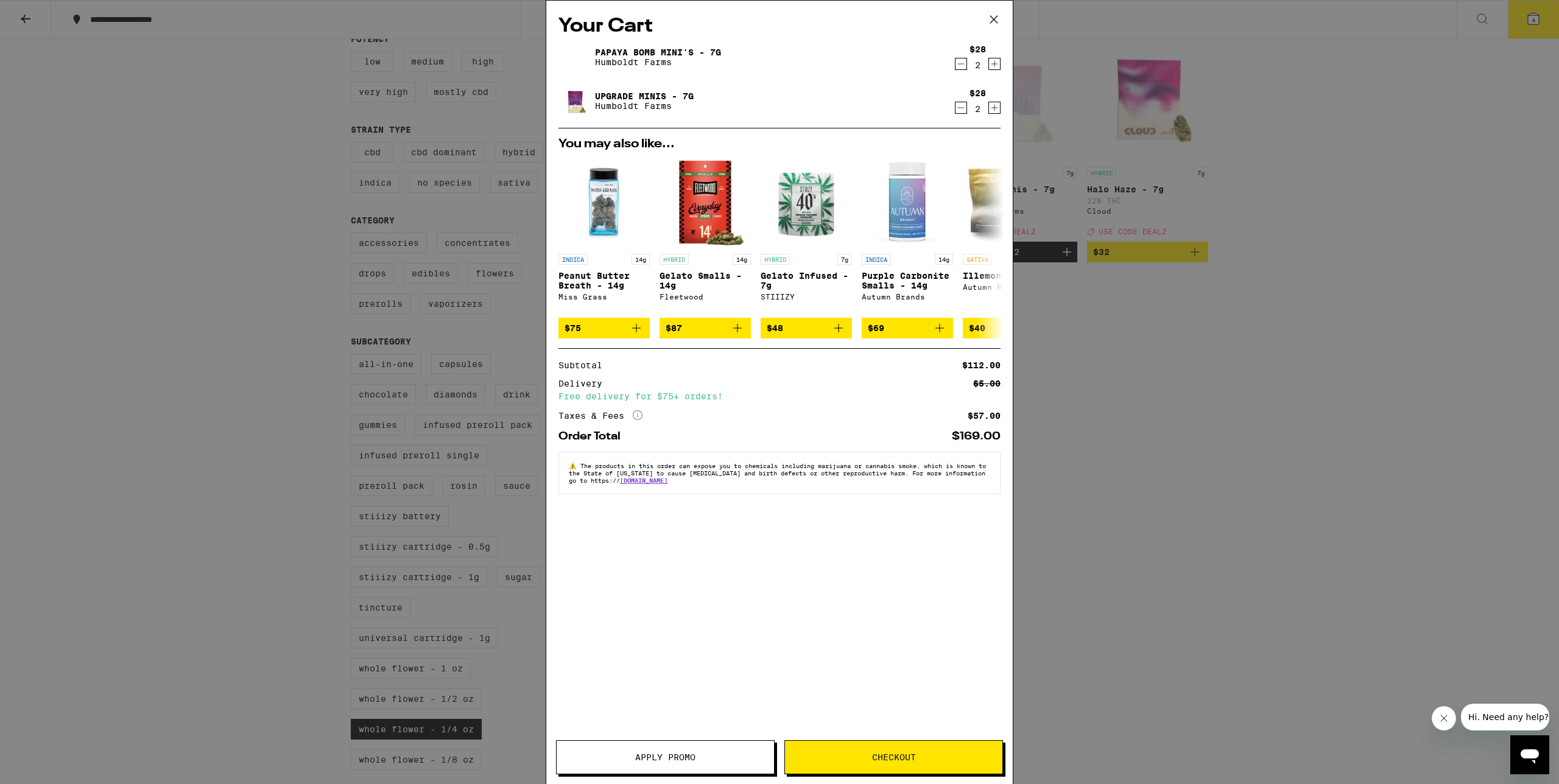
click at [660, 756] on span "Apply Promo" at bounding box center [665, 758] width 60 height 9
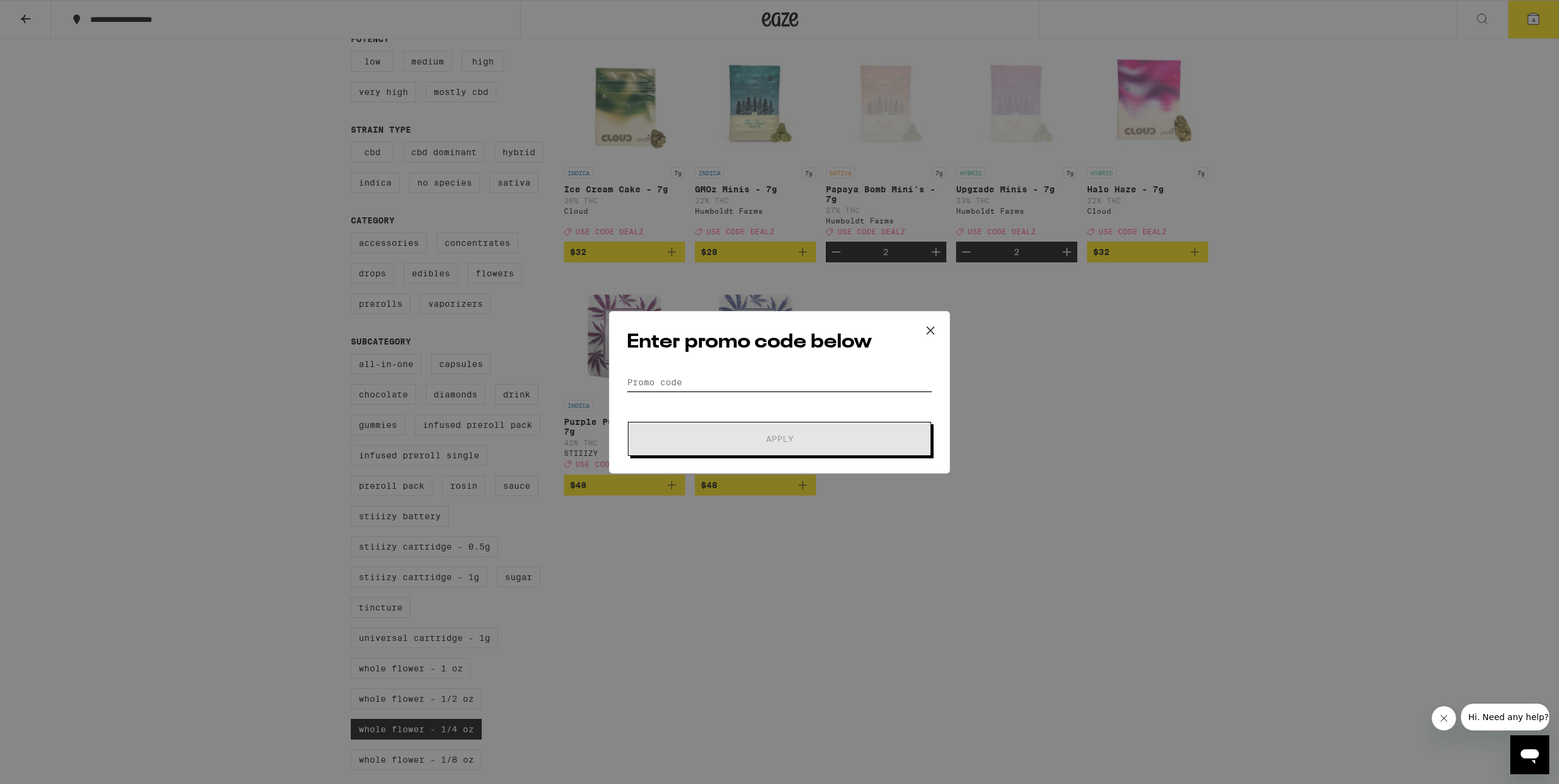
click at [715, 382] on input "Promo Code" at bounding box center [779, 382] width 306 height 18
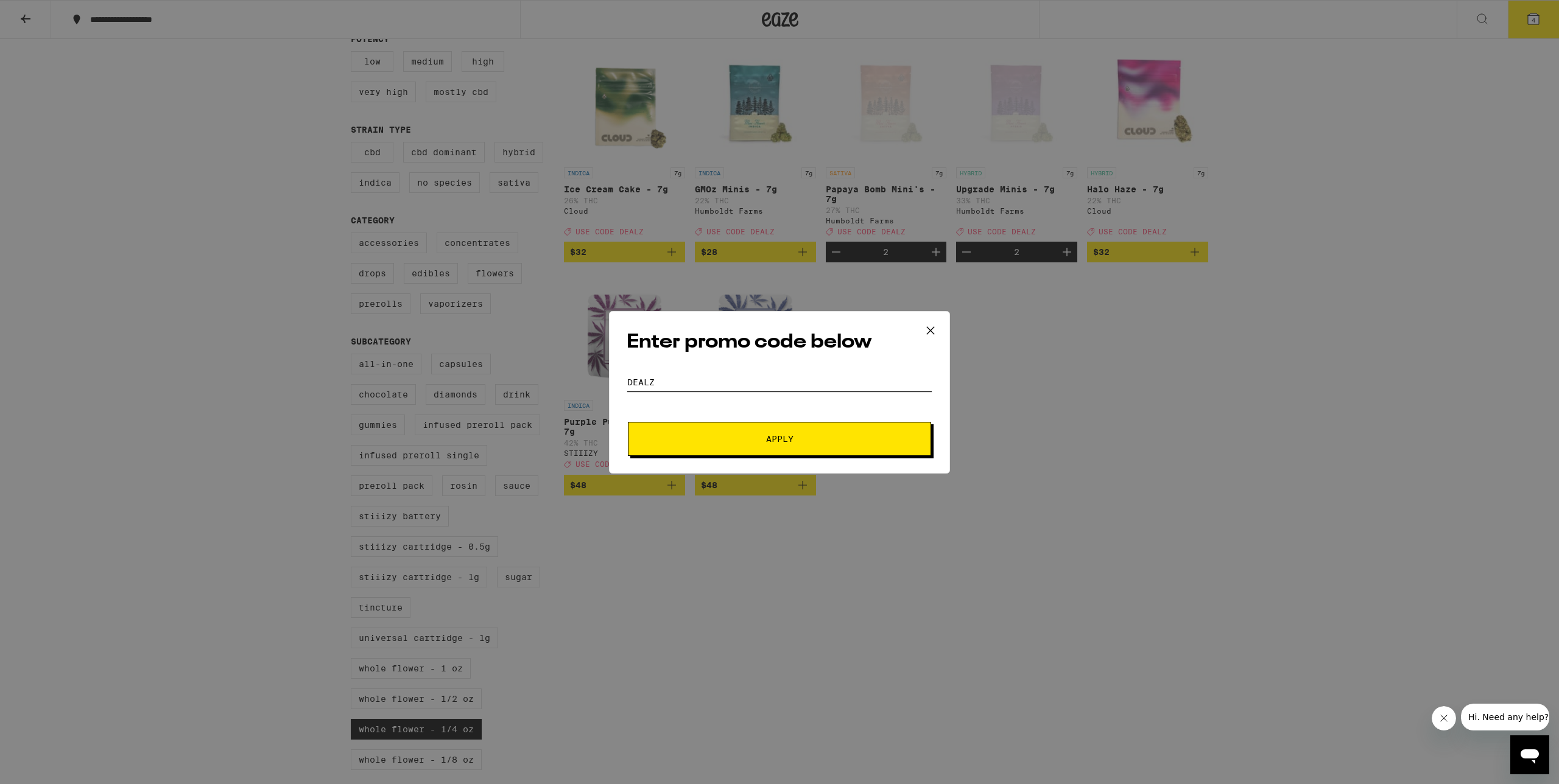
type input "DEALZ"
click at [800, 438] on span "Apply" at bounding box center [779, 439] width 219 height 9
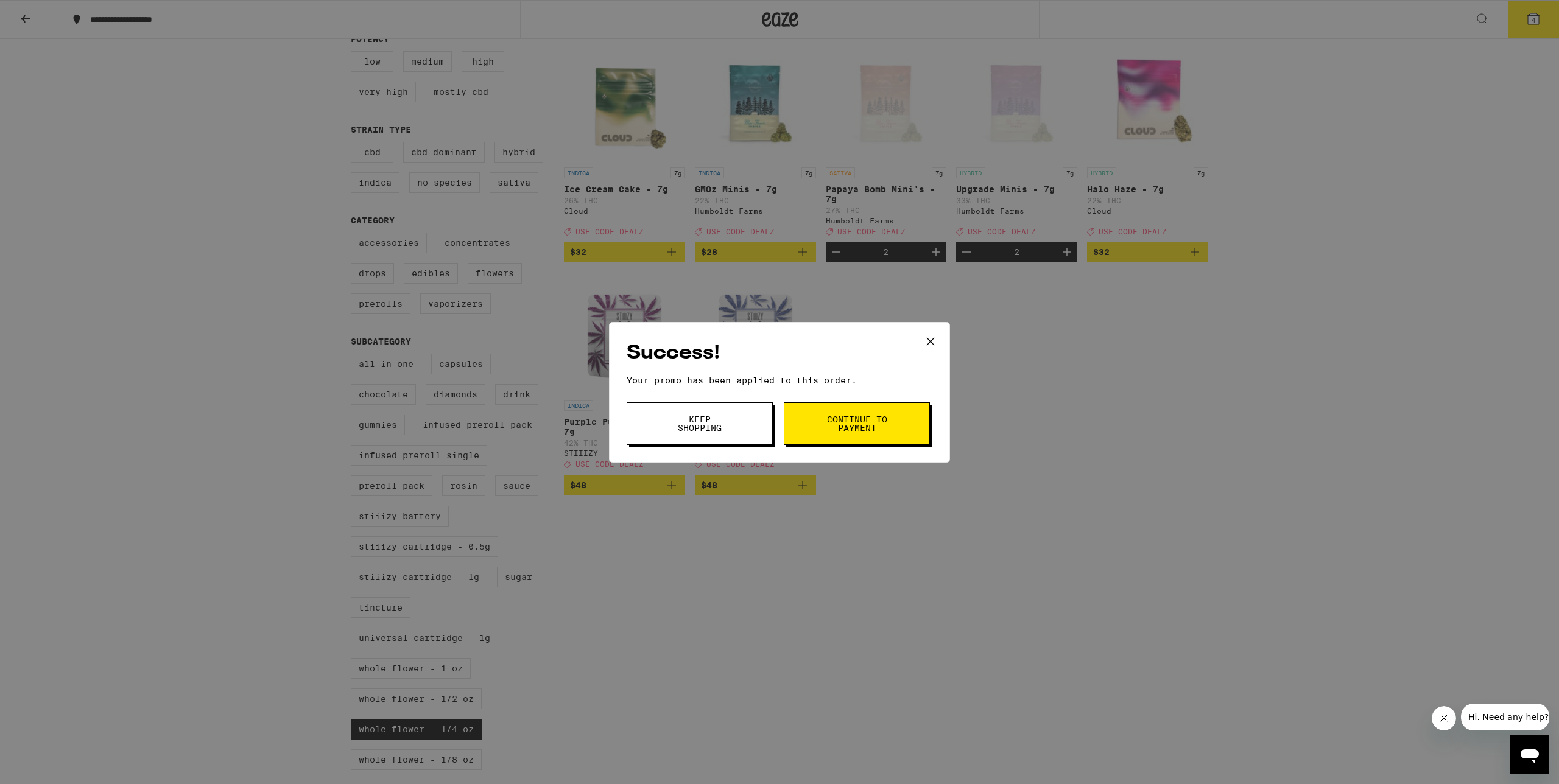
click at [838, 433] on button "Continue to payment" at bounding box center [856, 424] width 146 height 43
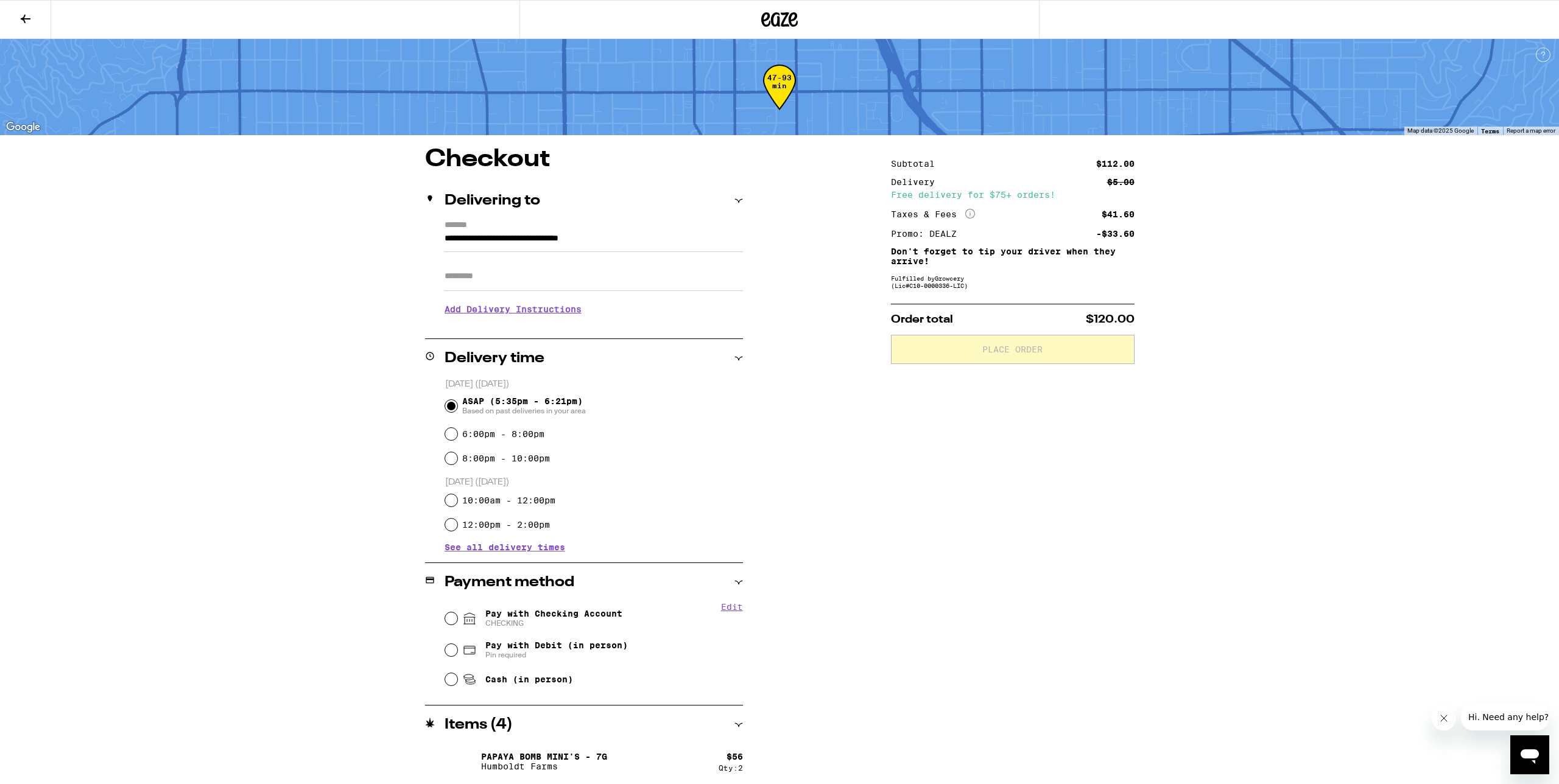
click at [672, 286] on input "Apt/Suite" at bounding box center [593, 276] width 298 height 30
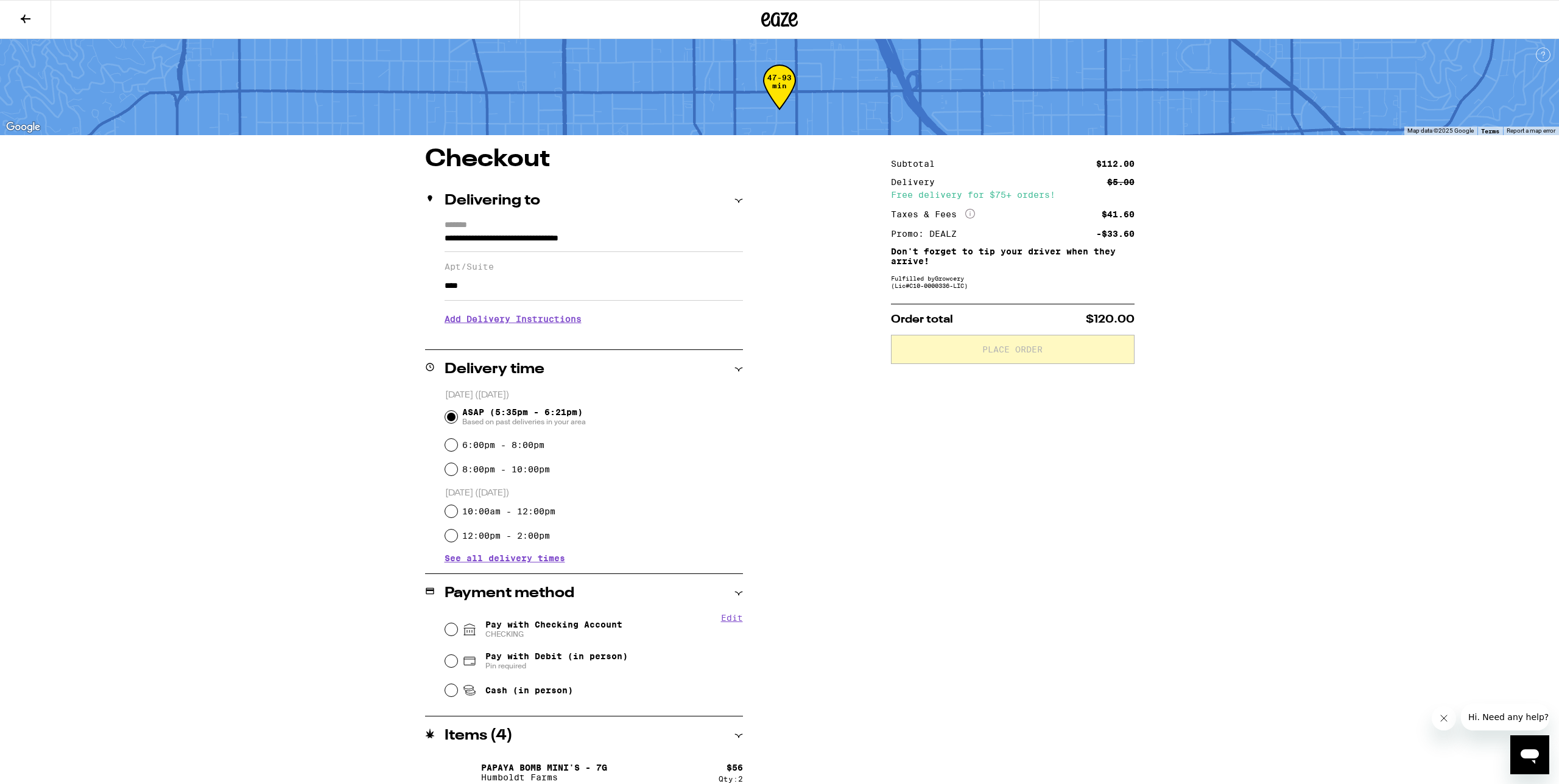
type input "****"
click at [870, 468] on div "**********" at bounding box center [779, 495] width 877 height 696
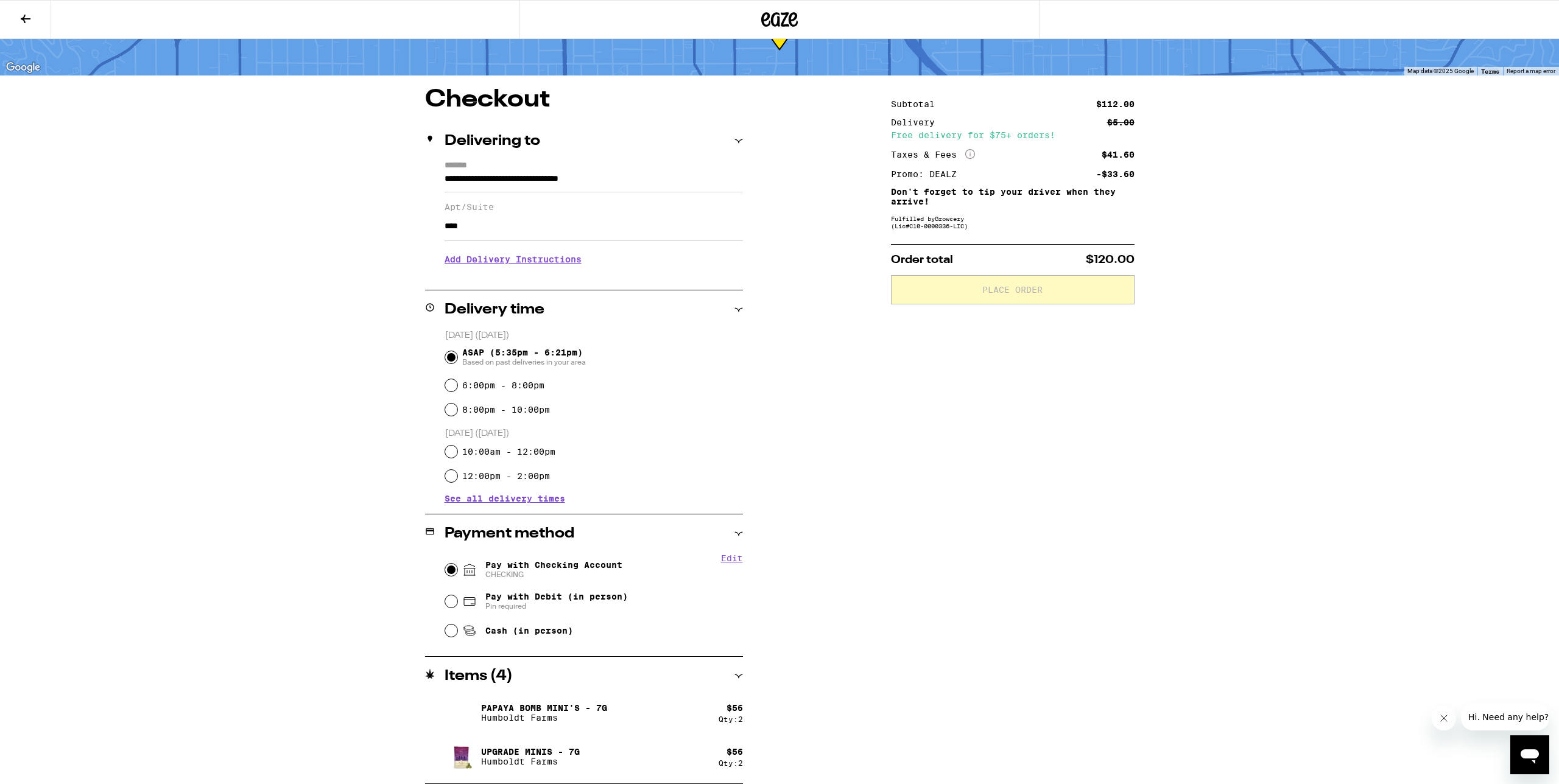
click at [449, 571] on input "Pay with Checking Account CHECKING" at bounding box center [451, 569] width 12 height 12
radio input "true"
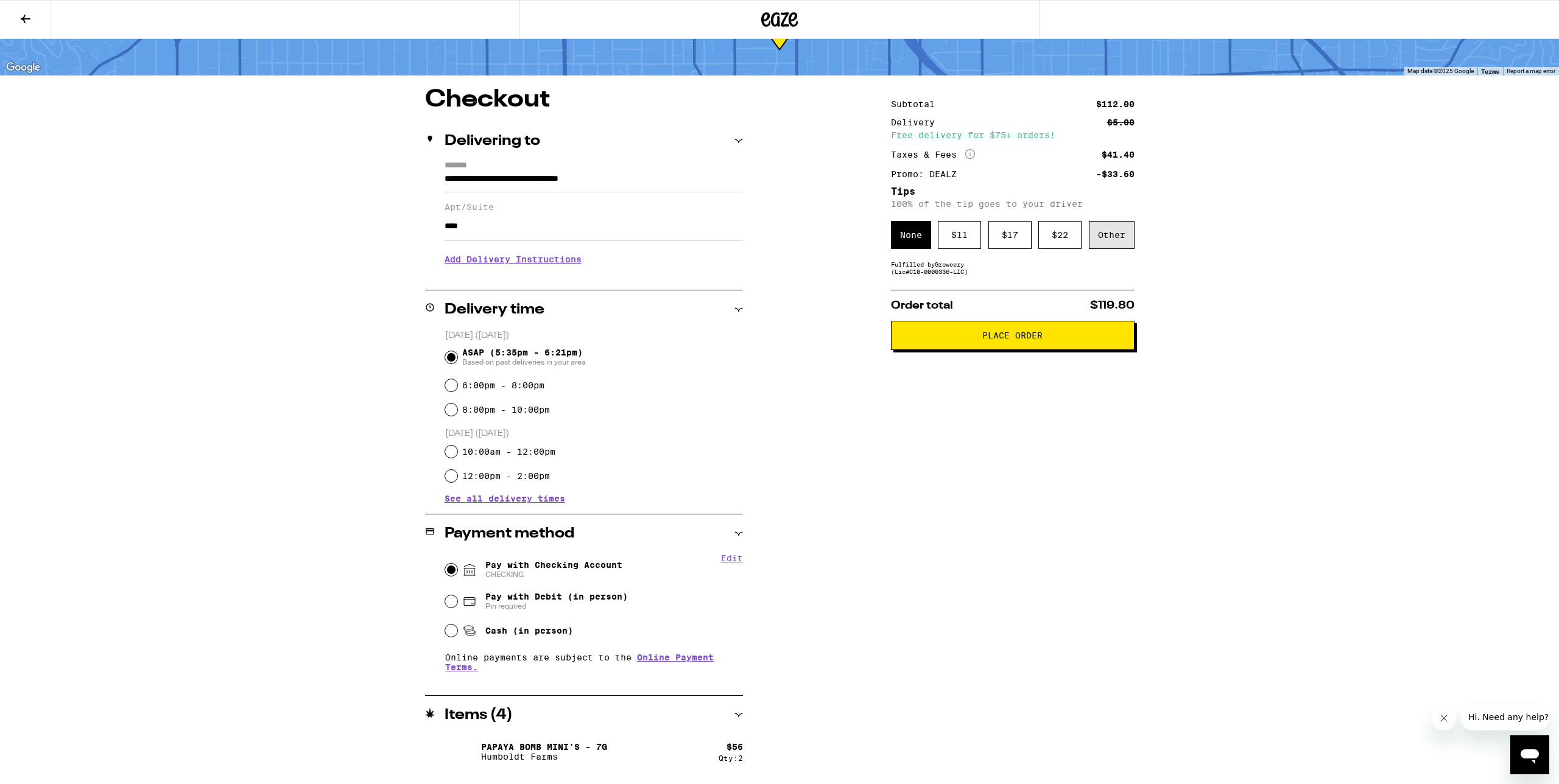
click at [1115, 242] on div "Other" at bounding box center [1111, 235] width 46 height 28
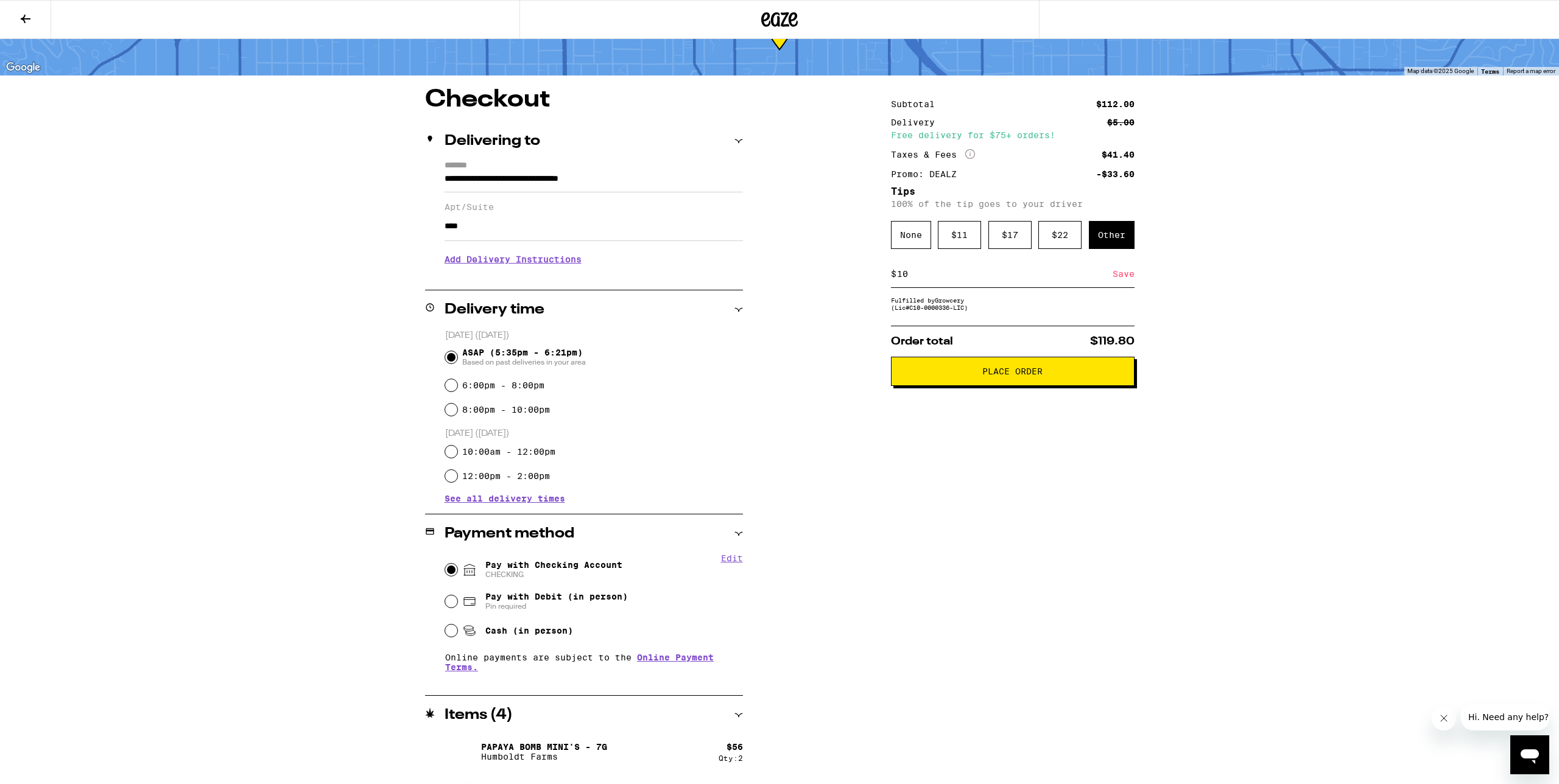
type input "10"
click at [1126, 279] on div "Save" at bounding box center [1123, 274] width 22 height 27
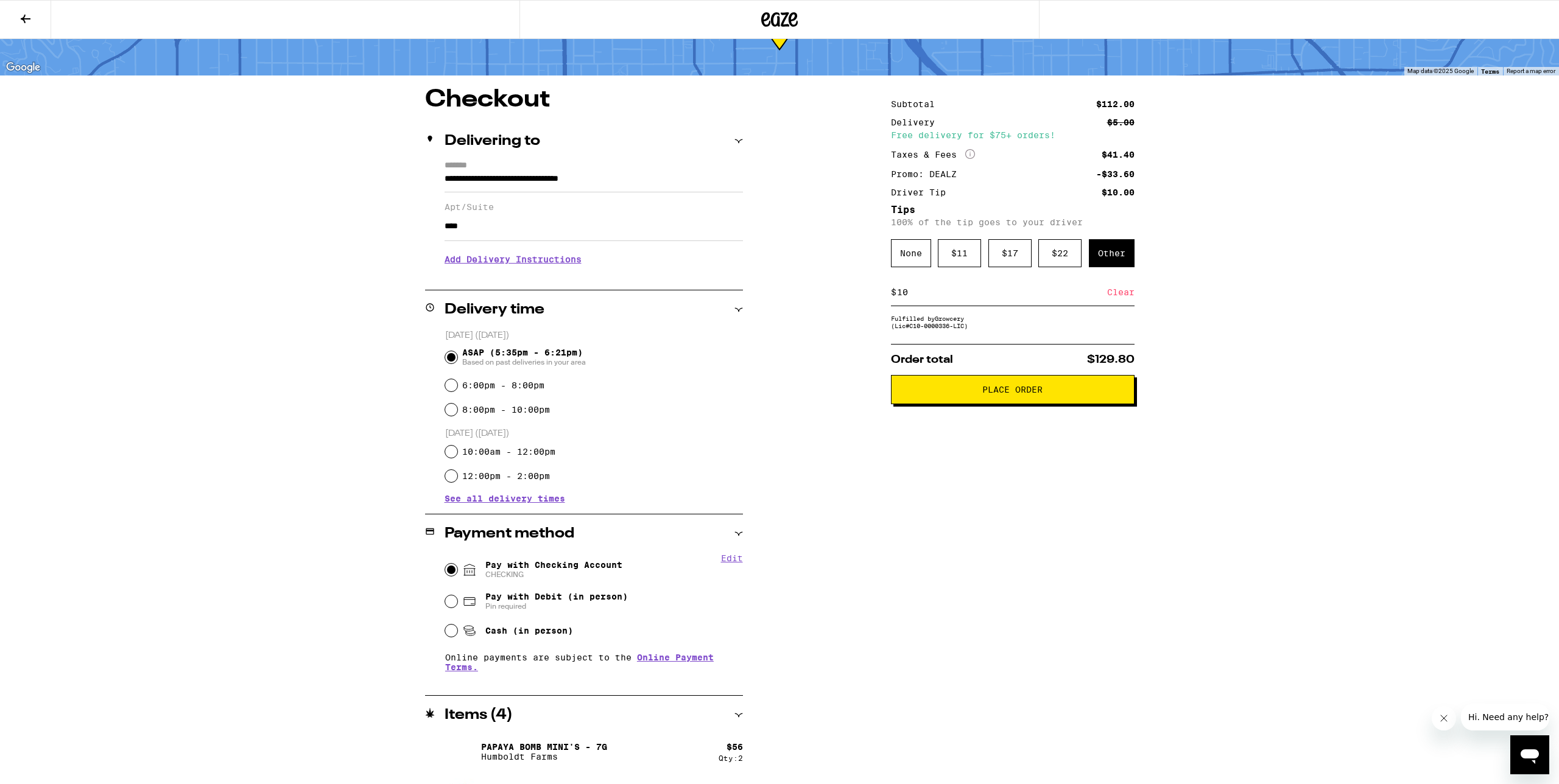
click at [1037, 394] on span "Place Order" at bounding box center [1012, 390] width 60 height 9
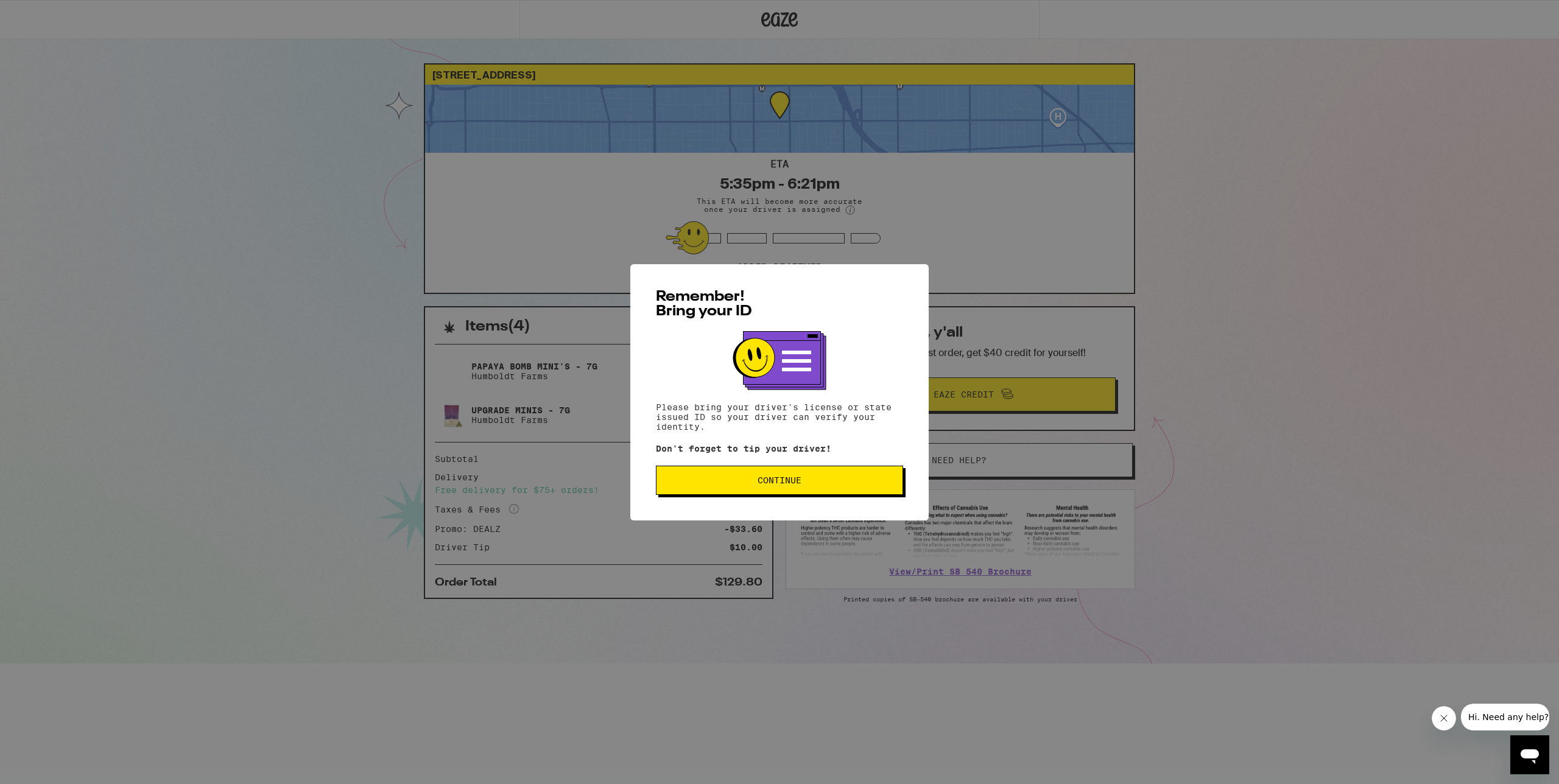
click at [781, 490] on button "Continue" at bounding box center [779, 480] width 247 height 30
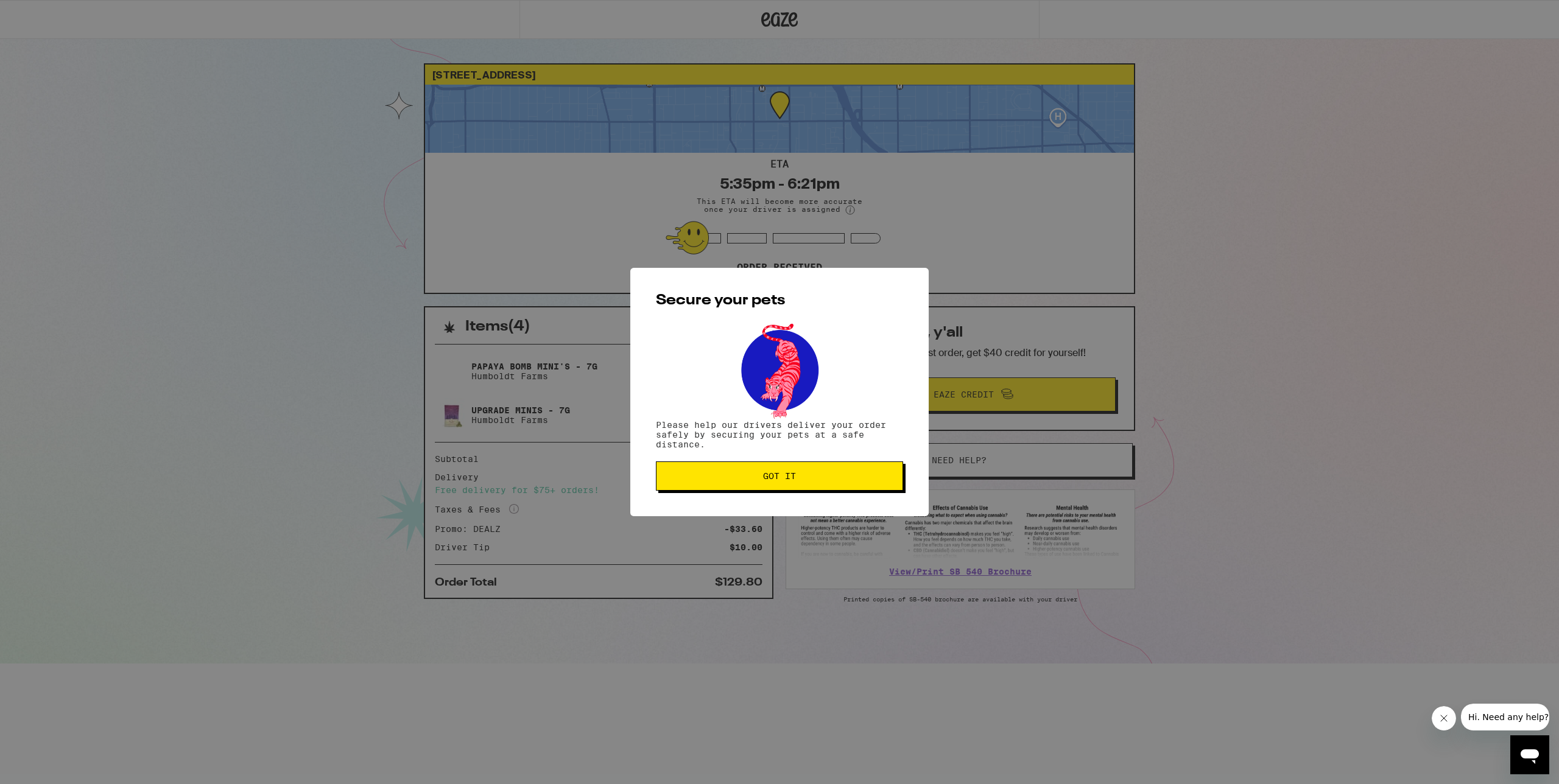
click at [850, 479] on span "Got it" at bounding box center [779, 476] width 227 height 9
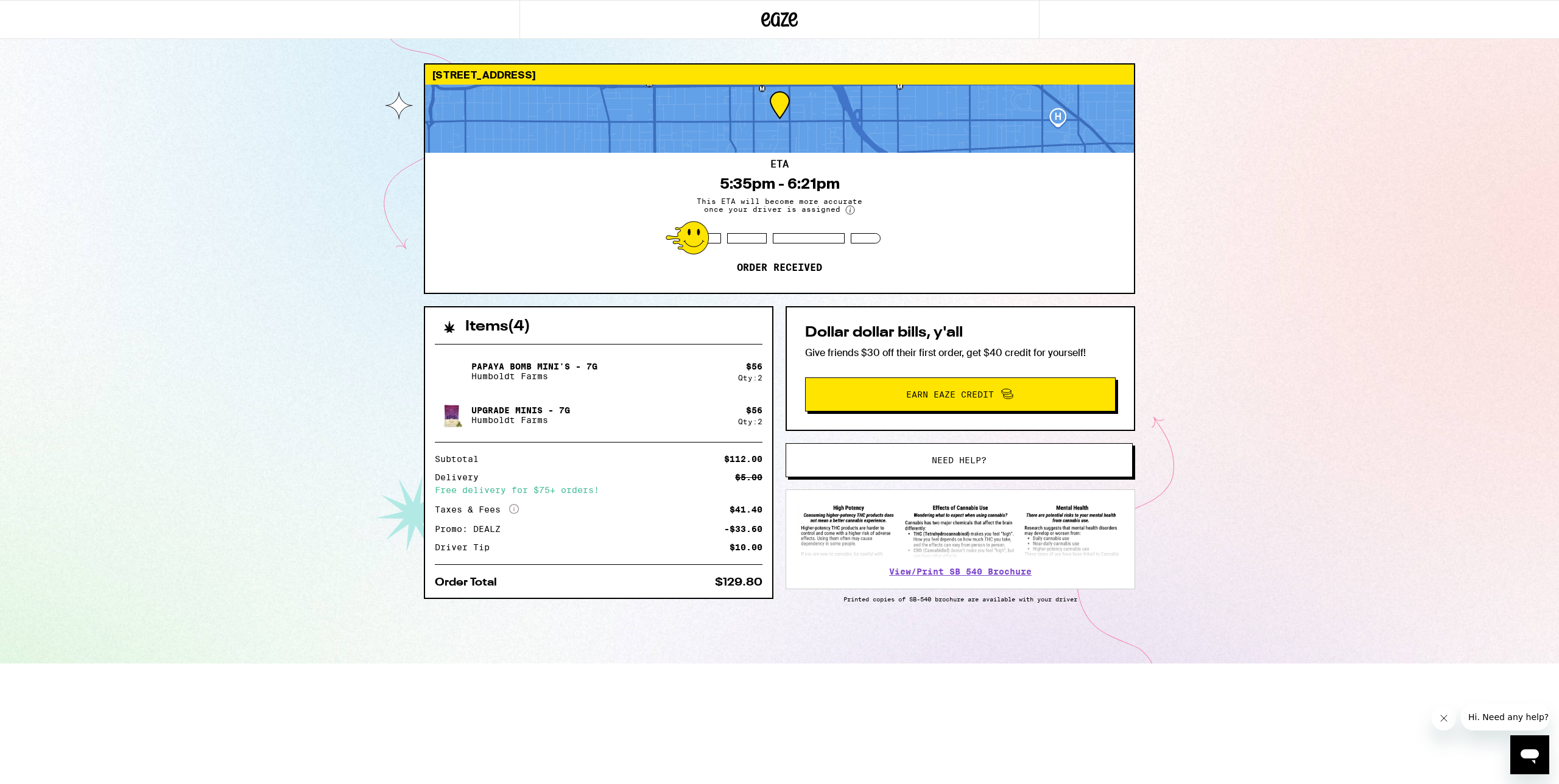
drag, startPoint x: 1452, startPoint y: 230, endPoint x: 1464, endPoint y: 184, distance: 47.5
click at [1452, 230] on div "1550 N El Centro Ave Los Angeles 90028 ETA 5:35pm - 6:21pm This ETA will become…" at bounding box center [779, 331] width 1559 height 663
